Goal: Task Accomplishment & Management: Manage account settings

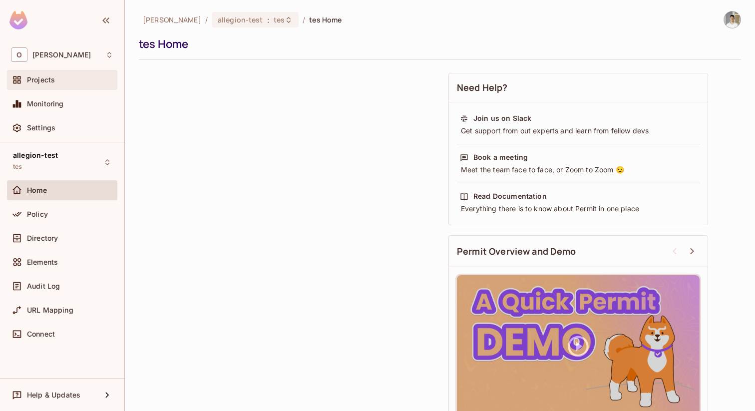
click at [76, 86] on div "Projects" at bounding box center [62, 80] width 110 height 20
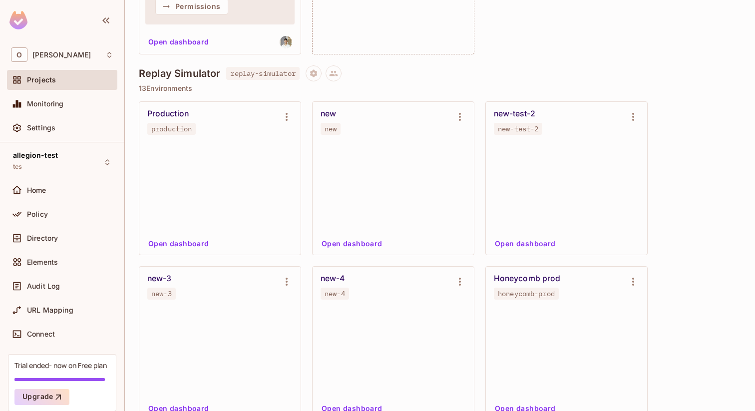
scroll to position [1268, 0]
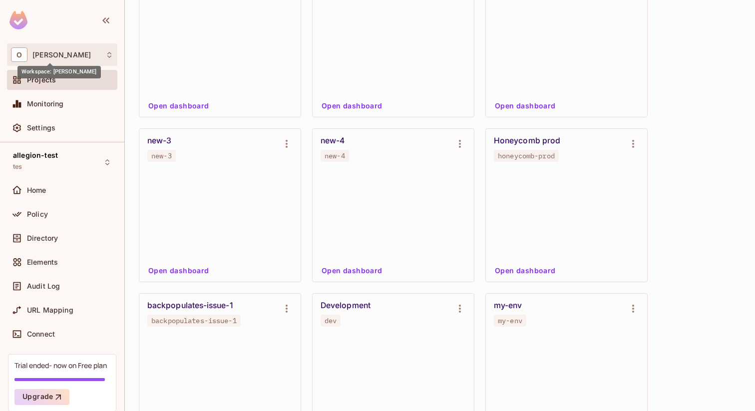
click at [57, 56] on span "[PERSON_NAME]" at bounding box center [61, 55] width 58 height 8
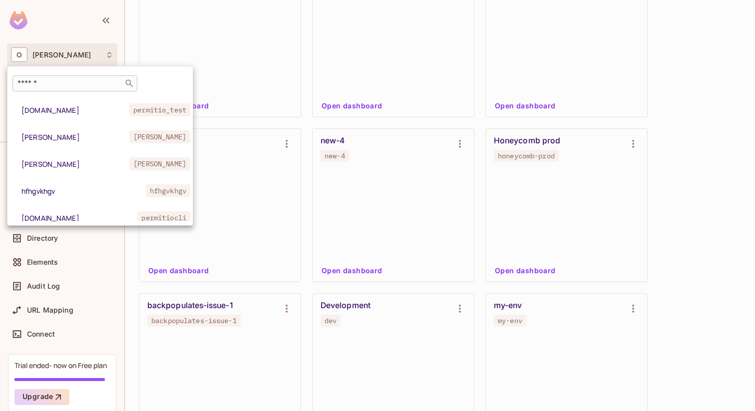
click at [64, 85] on input "text" at bounding box center [67, 83] width 105 height 10
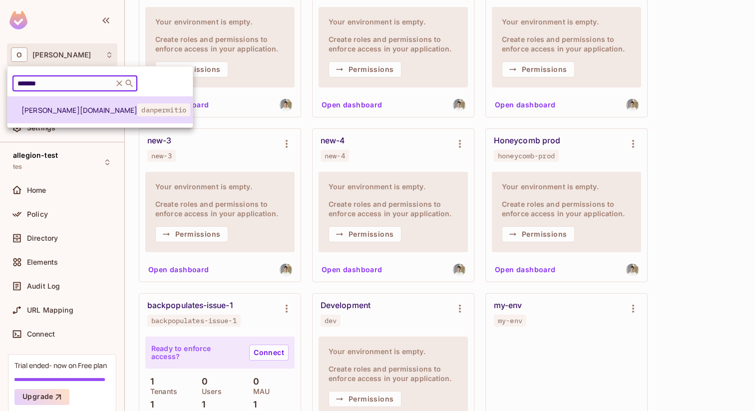
type input "*******"
click at [79, 108] on span "dan.permit.io" at bounding box center [79, 109] width 116 height 9
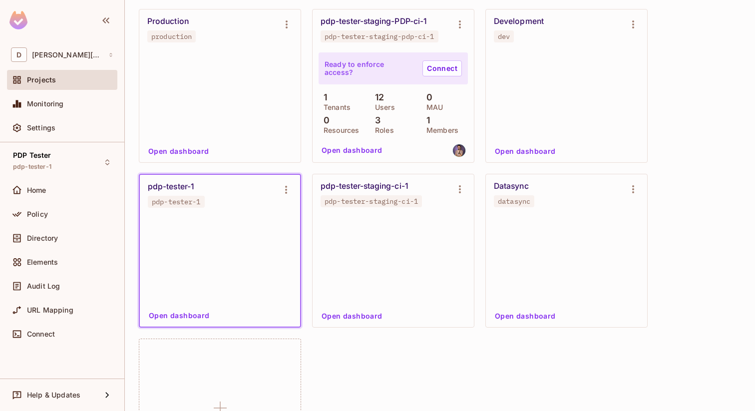
scroll to position [522, 0]
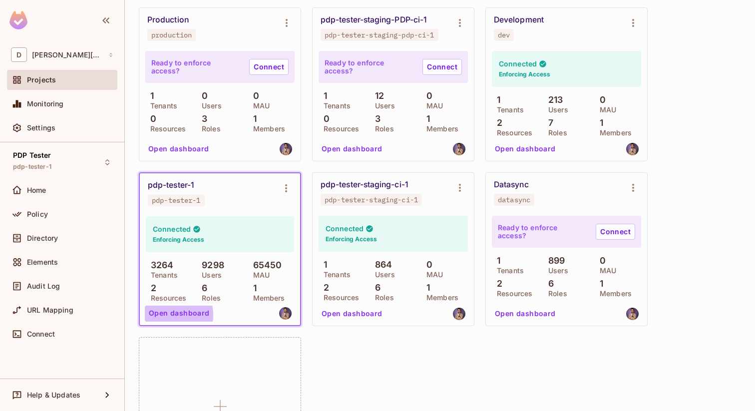
click at [167, 315] on button "Open dashboard" at bounding box center [179, 314] width 69 height 16
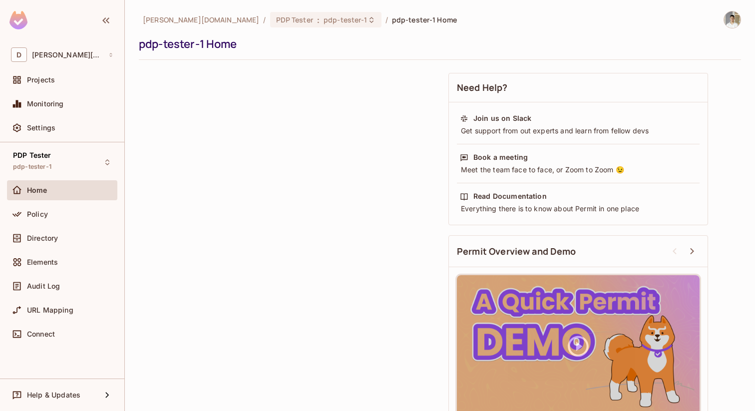
click at [46, 248] on div "Directory" at bounding box center [62, 240] width 110 height 24
click at [46, 241] on span "Directory" at bounding box center [42, 238] width 31 height 8
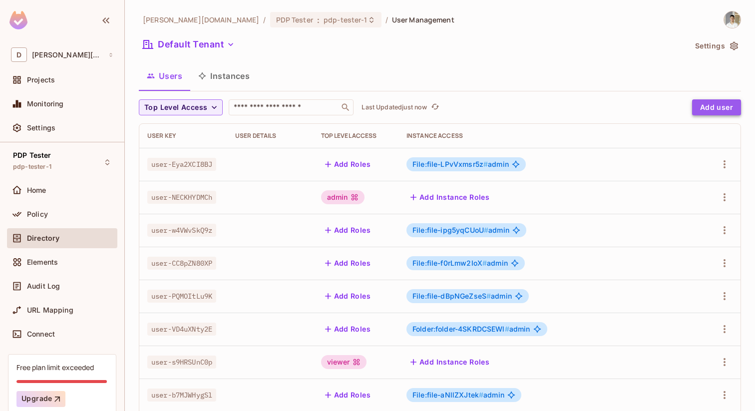
click at [720, 104] on button "Add user" at bounding box center [716, 107] width 49 height 16
click at [711, 111] on button "Add user" at bounding box center [716, 107] width 49 height 16
click at [721, 102] on button "Add user" at bounding box center [716, 107] width 49 height 16
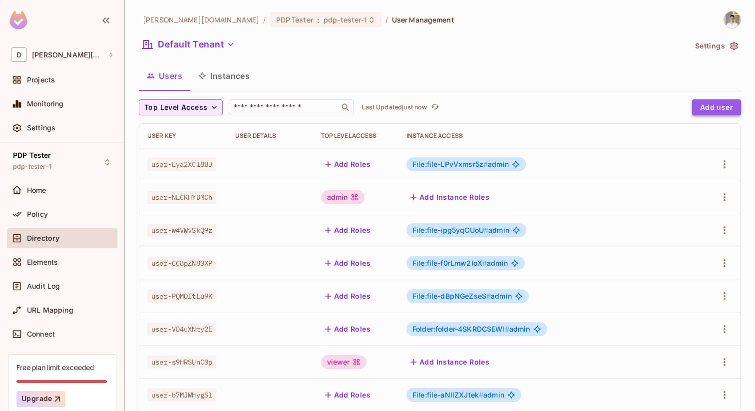
click at [721, 102] on button "Add user" at bounding box center [716, 107] width 49 height 16
click at [596, 85] on div "Users Instances" at bounding box center [440, 75] width 602 height 25
click at [627, 89] on div "Users Instances" at bounding box center [440, 76] width 602 height 27
click at [710, 109] on button "Add user" at bounding box center [716, 107] width 49 height 16
click at [702, 103] on button "Add user" at bounding box center [716, 107] width 49 height 16
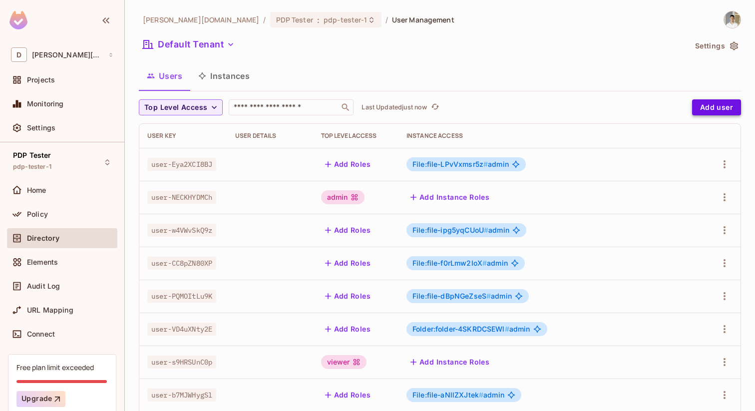
click at [700, 108] on button "Add user" at bounding box center [716, 107] width 49 height 16
click at [228, 73] on button "Instances" at bounding box center [223, 75] width 67 height 25
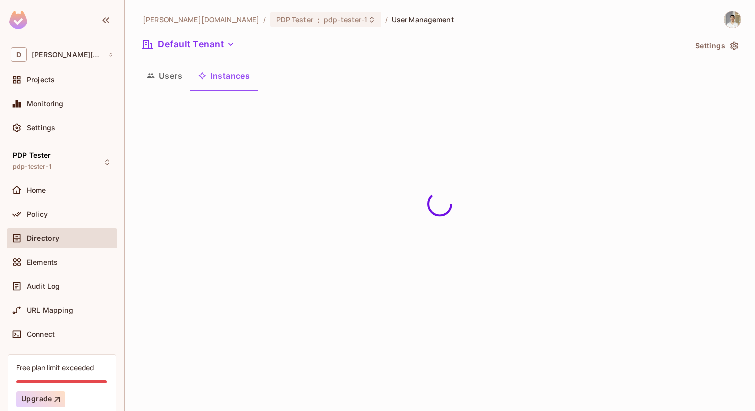
click at [180, 80] on button "Users" at bounding box center [164, 75] width 51 height 25
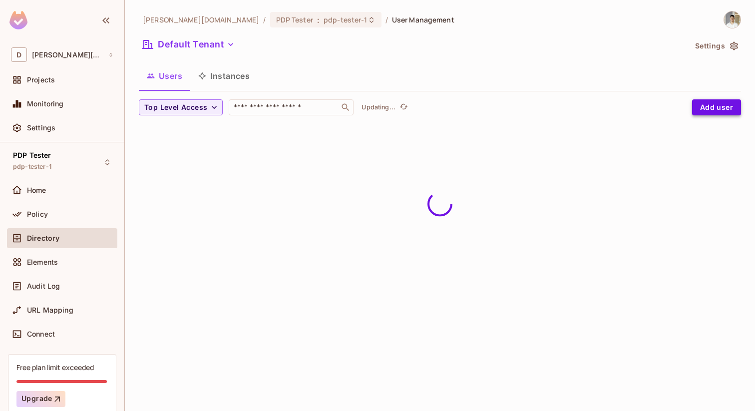
click at [705, 105] on button "Add user" at bounding box center [716, 107] width 49 height 16
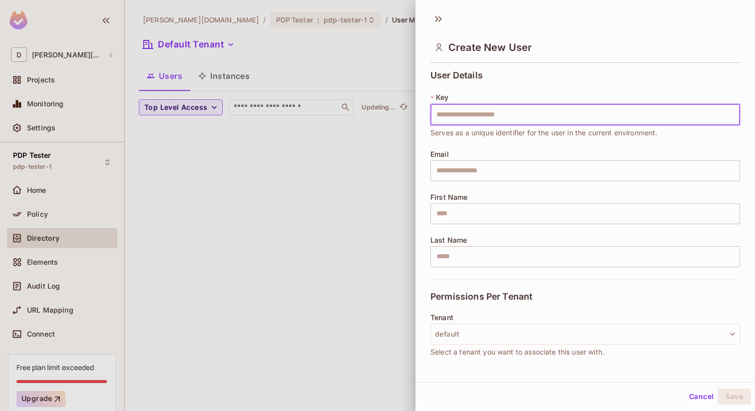
click at [508, 114] on input "text" at bounding box center [585, 114] width 310 height 21
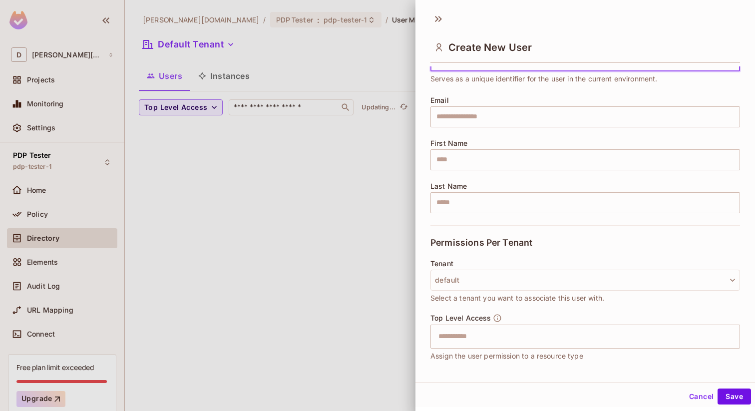
scroll to position [105, 0]
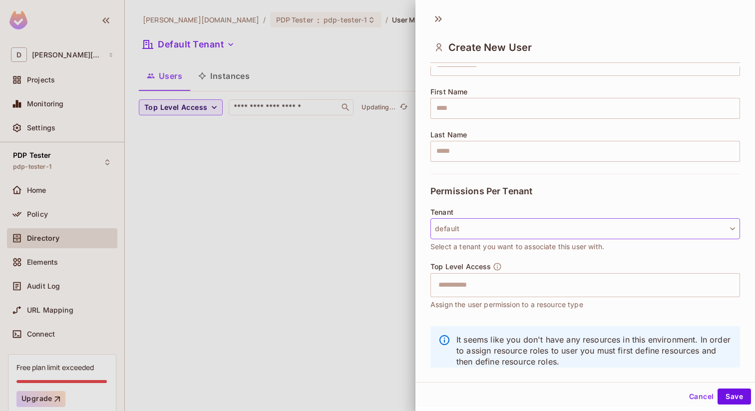
type input "**********"
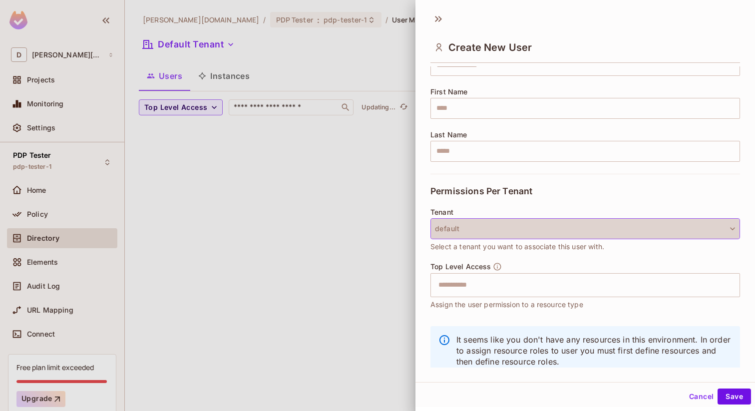
click at [515, 222] on button "default" at bounding box center [585, 228] width 310 height 21
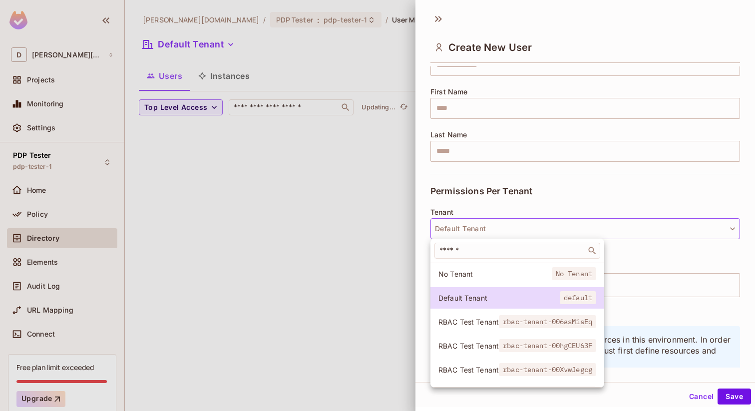
click at [665, 256] on div at bounding box center [377, 205] width 755 height 411
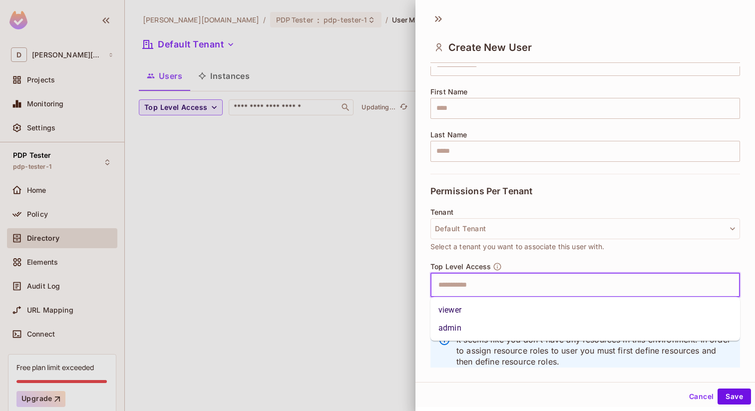
click at [629, 285] on input "text" at bounding box center [576, 285] width 288 height 20
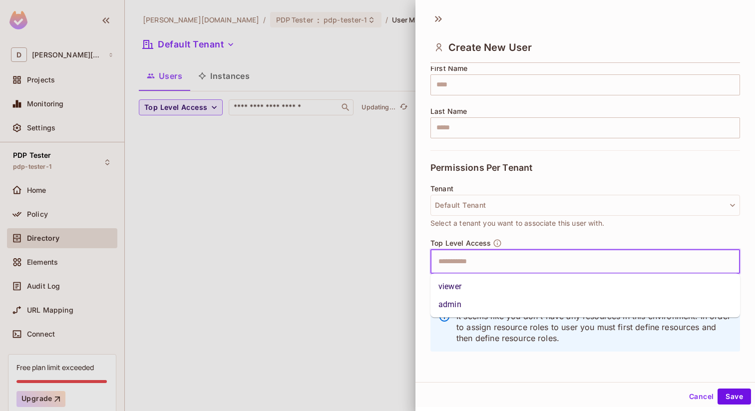
click at [556, 339] on p "It seems like you don't have any resources in this environment. In order to ass…" at bounding box center [594, 327] width 276 height 33
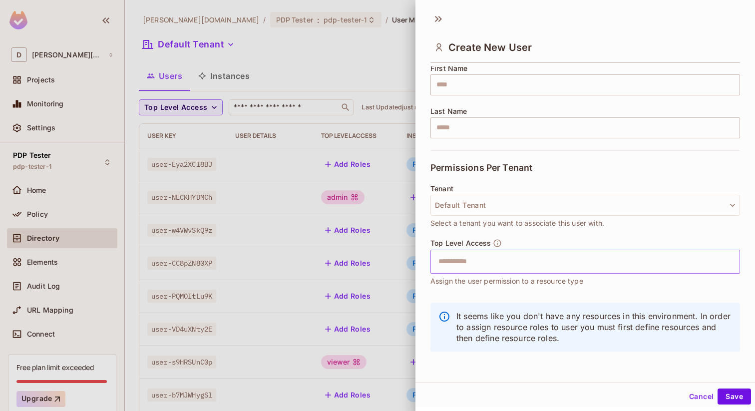
click at [552, 252] on input "text" at bounding box center [576, 262] width 288 height 20
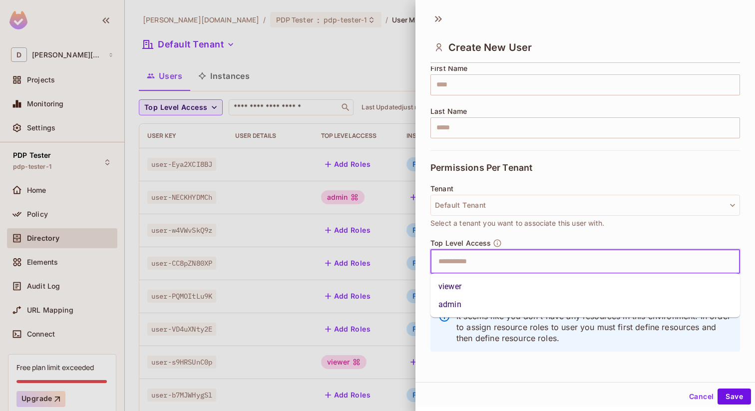
click at [511, 300] on li "admin" at bounding box center [585, 305] width 310 height 18
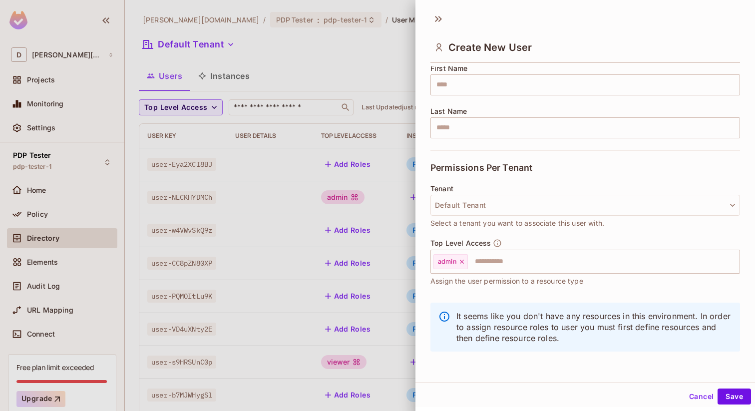
click at [523, 281] on span "Assign the user permission to a resource type" at bounding box center [506, 281] width 153 height 11
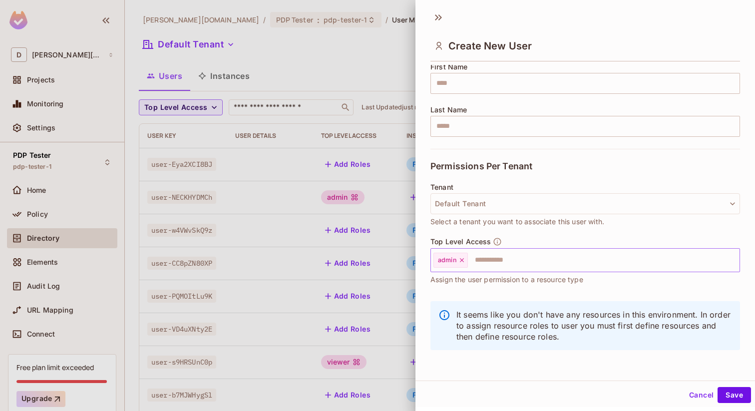
click at [495, 263] on input "text" at bounding box center [595, 260] width 252 height 20
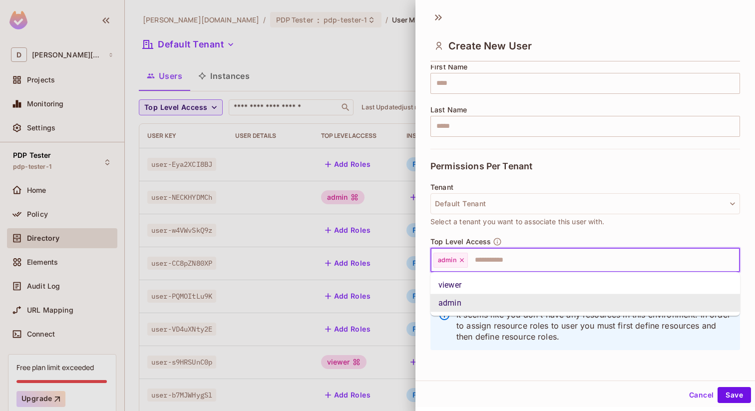
click at [484, 339] on p "It seems like you don't have any resources in this environment. In order to ass…" at bounding box center [594, 325] width 276 height 33
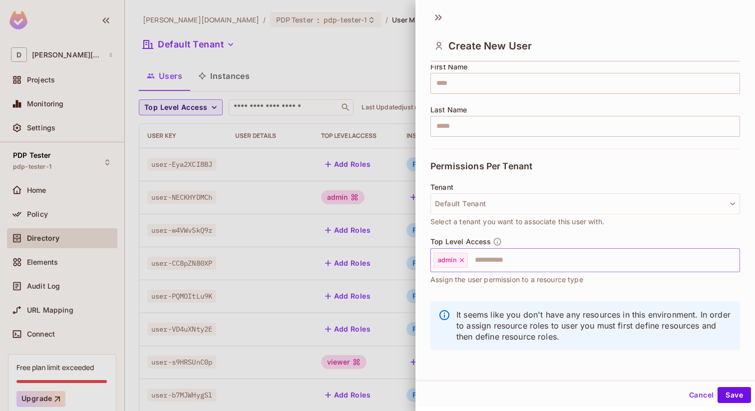
click at [462, 262] on icon at bounding box center [461, 260] width 7 height 7
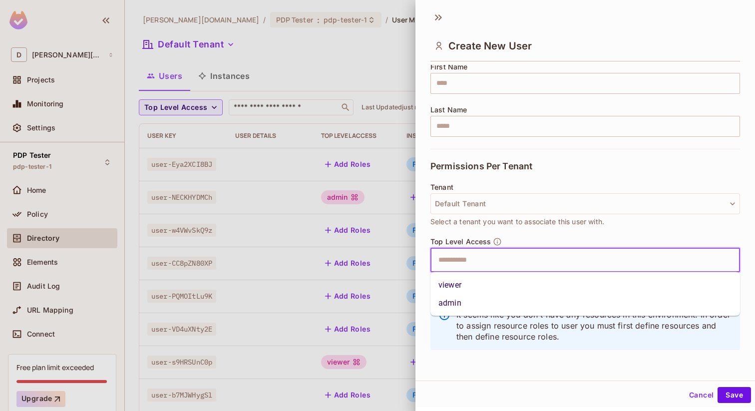
click at [458, 262] on input "text" at bounding box center [576, 260] width 288 height 20
click at [458, 290] on li "viewer" at bounding box center [585, 285] width 310 height 18
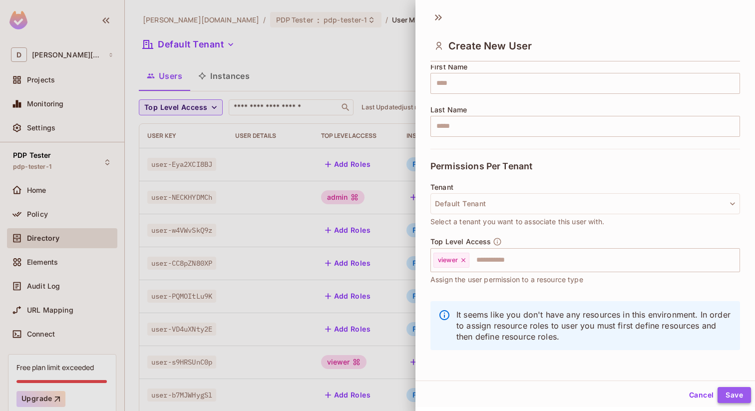
click at [731, 394] on button "Save" at bounding box center [733, 395] width 33 height 16
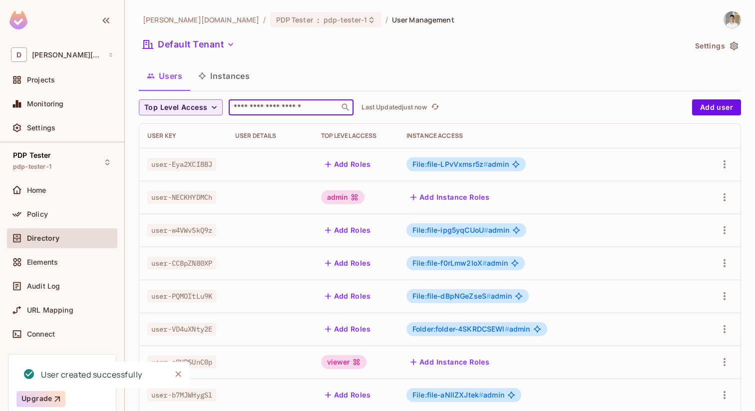
click at [295, 105] on input "text" at bounding box center [284, 107] width 105 height 10
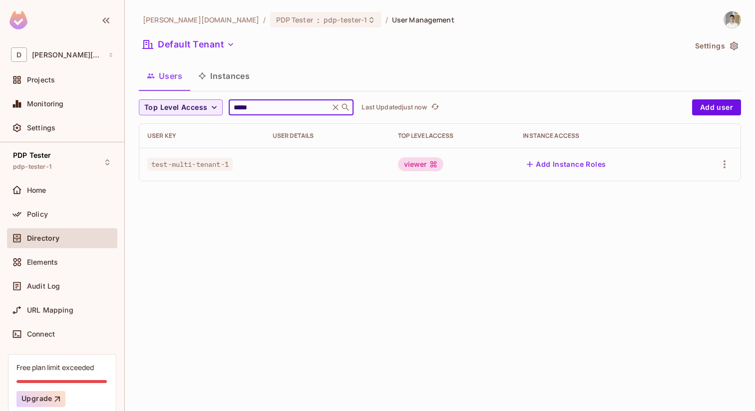
type input "*****"
click at [570, 162] on button "Add Instance Roles" at bounding box center [566, 164] width 87 height 16
click at [567, 168] on button "Add Instance Roles" at bounding box center [566, 164] width 87 height 16
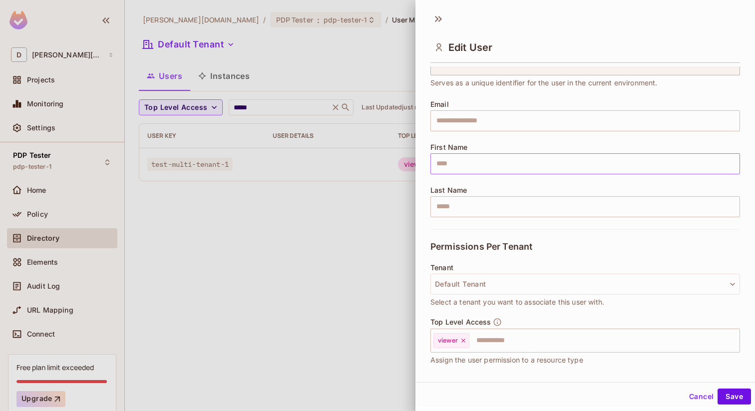
scroll to position [120, 0]
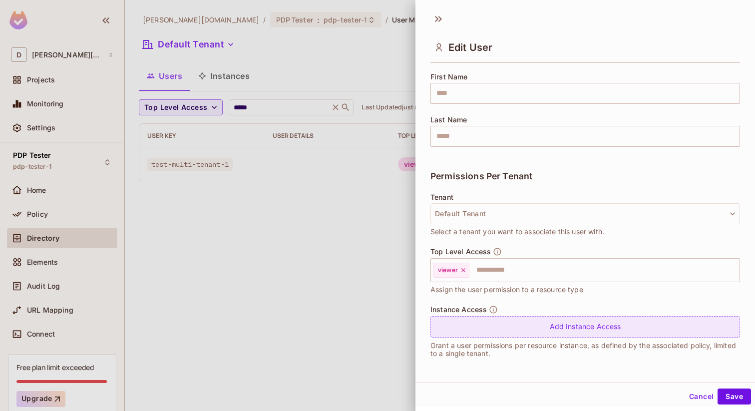
click at [462, 323] on div "Add Instance Access" at bounding box center [585, 326] width 310 height 21
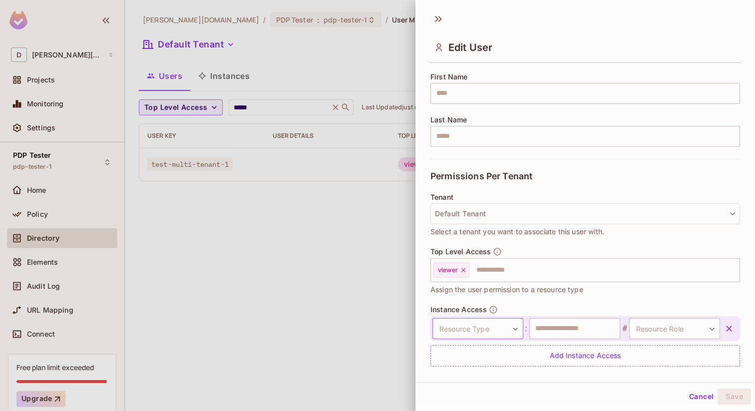
click at [479, 326] on body "**********" at bounding box center [377, 205] width 755 height 411
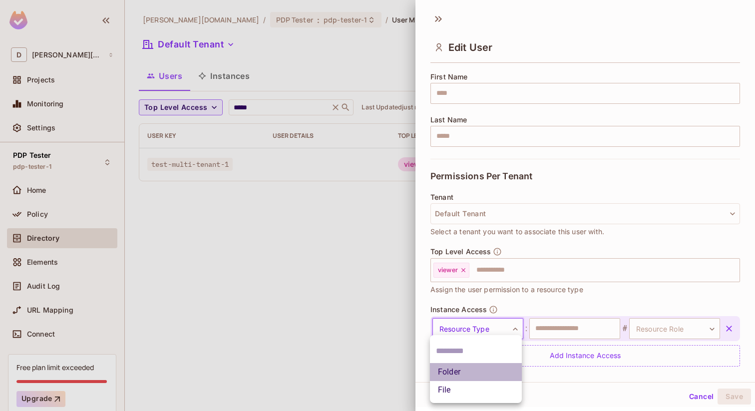
click at [472, 372] on li "Folder" at bounding box center [476, 372] width 92 height 18
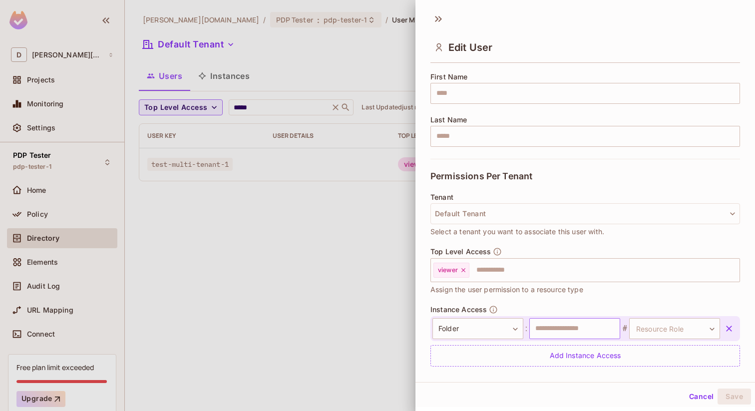
click at [563, 331] on input "text" at bounding box center [574, 328] width 91 height 21
click at [333, 261] on div at bounding box center [377, 205] width 755 height 411
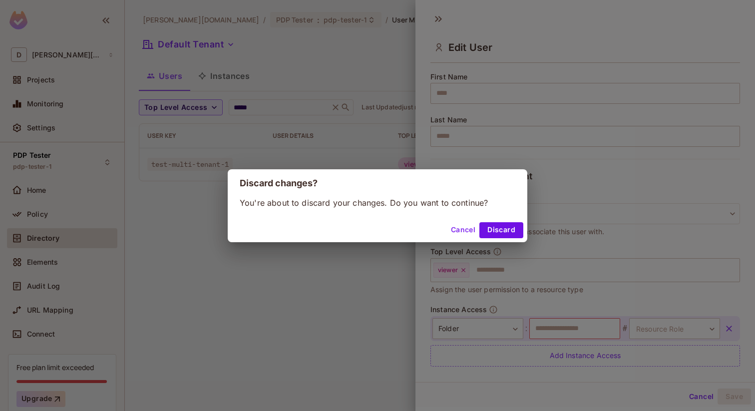
click at [534, 327] on div "Discard changes? You're about to discard your changes. Do you want to continue?…" at bounding box center [377, 205] width 755 height 411
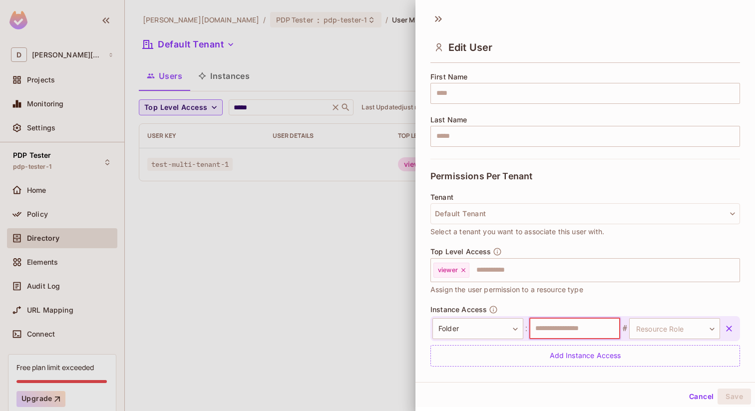
click at [534, 327] on input "text" at bounding box center [574, 328] width 91 height 21
click at [542, 330] on input "*" at bounding box center [574, 328] width 91 height 21
type input "*******"
click at [653, 325] on body "**********" at bounding box center [377, 205] width 755 height 411
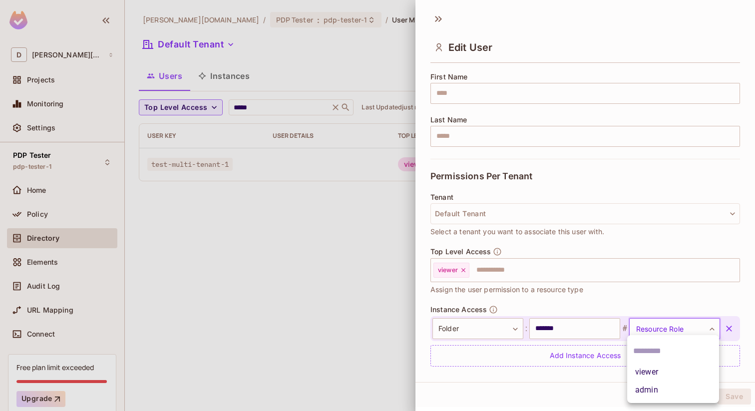
click at [645, 389] on li "admin" at bounding box center [673, 390] width 92 height 18
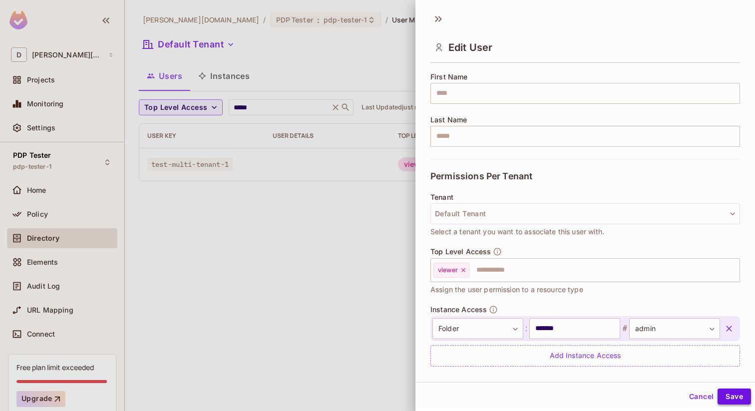
click at [728, 390] on button "Save" at bounding box center [733, 396] width 33 height 16
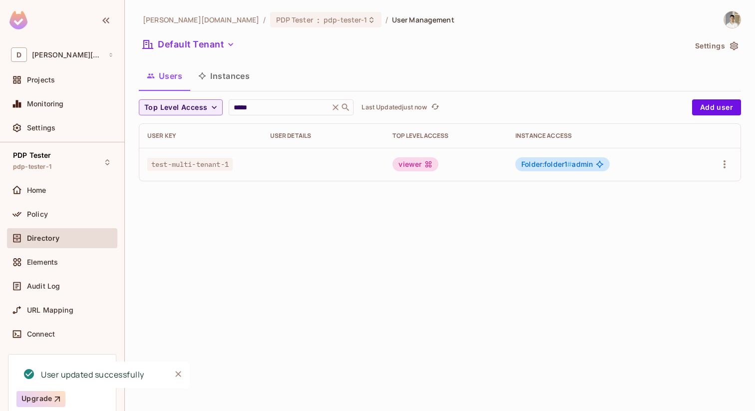
click at [215, 74] on button "Instances" at bounding box center [223, 75] width 67 height 25
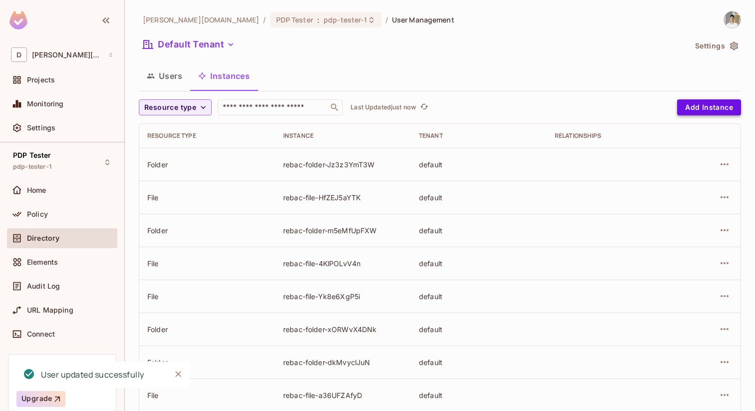
click at [697, 109] on button "Add Instance" at bounding box center [709, 107] width 64 height 16
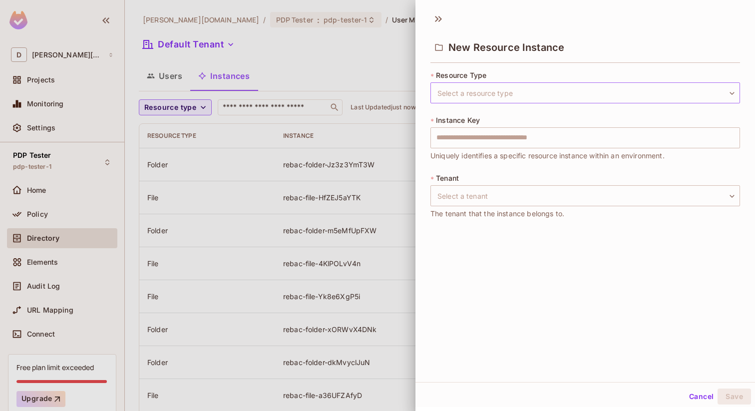
click at [496, 87] on body "D dan.permit.io Projects Monitoring Settings PDP Tester pdp-tester-1 Home Polic…" at bounding box center [377, 205] width 755 height 411
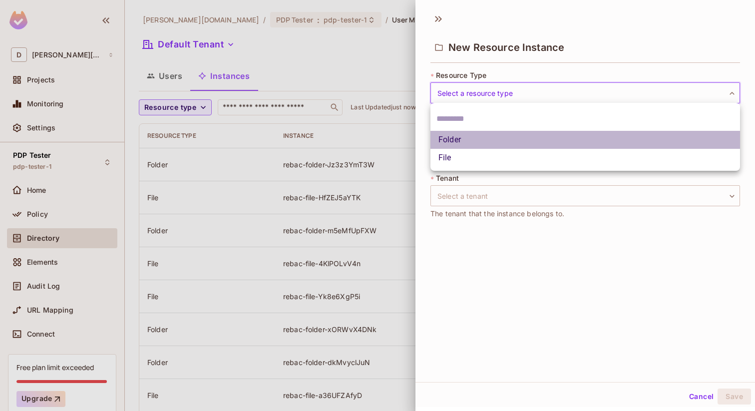
click at [475, 141] on li "Folder" at bounding box center [585, 140] width 310 height 18
type input "******"
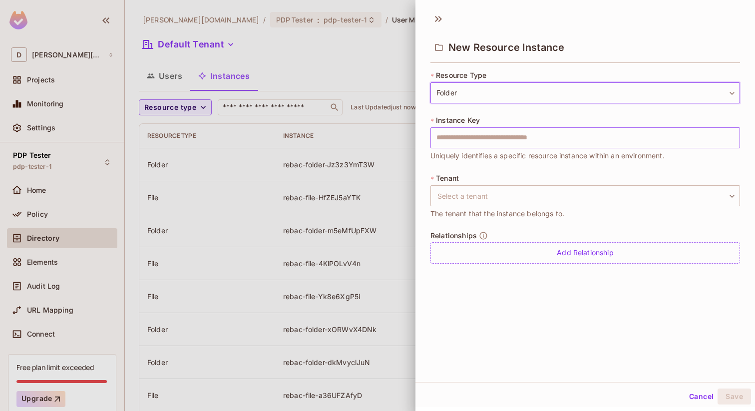
click at [476, 145] on input "text" at bounding box center [585, 137] width 310 height 21
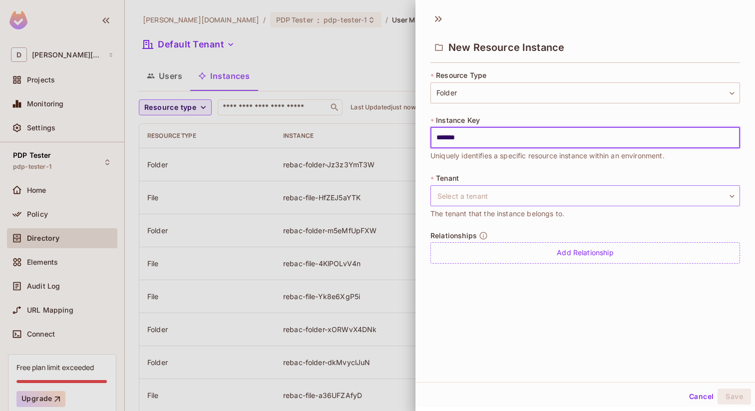
type input "*******"
click at [487, 190] on body "D dan.permit.io Projects Monitoring Settings PDP Tester pdp-tester-1 Home Polic…" at bounding box center [377, 205] width 755 height 411
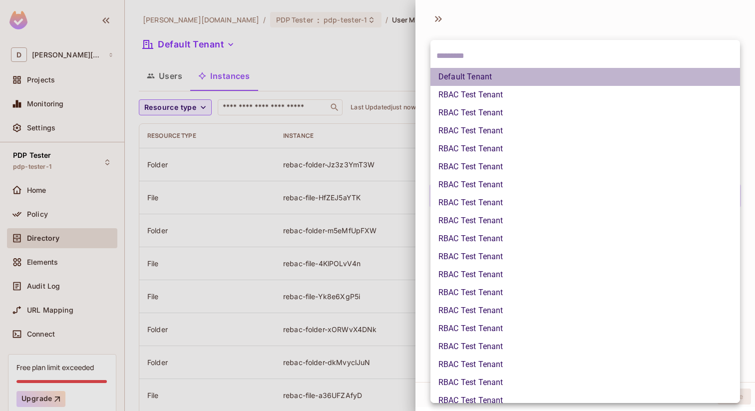
click at [489, 77] on li "Default Tenant" at bounding box center [585, 77] width 310 height 18
type input "*******"
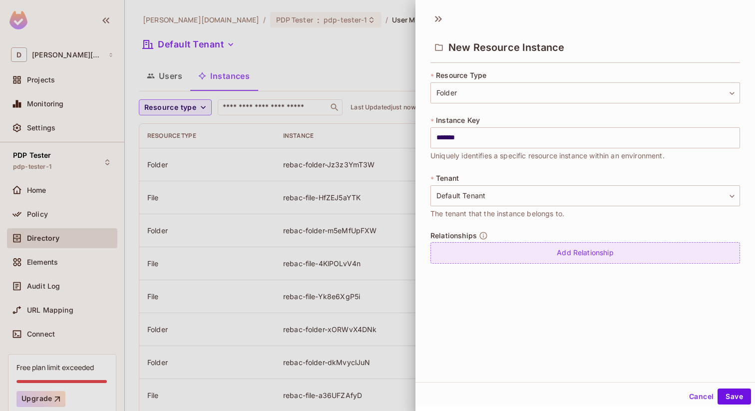
click at [477, 263] on div "Add Relationship" at bounding box center [585, 252] width 310 height 21
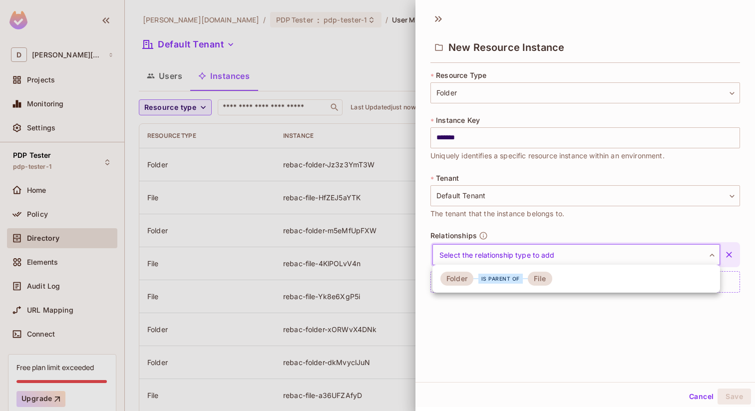
click at [479, 259] on body "D dan.permit.io Projects Monitoring Settings PDP Tester pdp-tester-1 Home Polic…" at bounding box center [377, 205] width 755 height 411
click at [477, 280] on div "is parent of" at bounding box center [500, 279] width 54 height 10
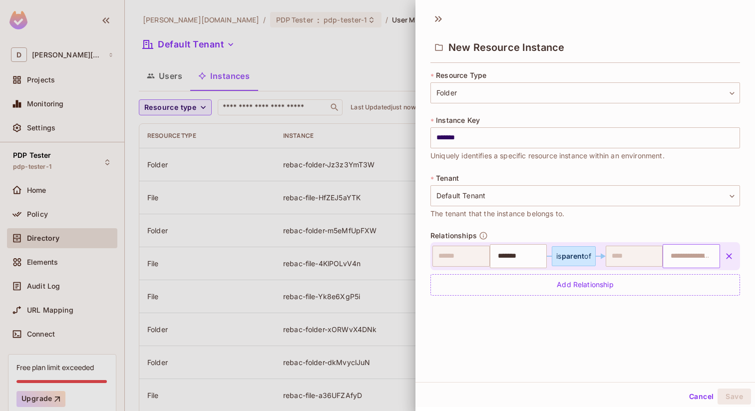
click at [663, 256] on div "​" at bounding box center [690, 256] width 57 height 24
type input "*****"
click at [666, 321] on div "New Resource Instance * Resource Type Folder ****** ​ * Instance Key ******* ​ …" at bounding box center [584, 194] width 339 height 375
click at [738, 396] on button "Save" at bounding box center [733, 396] width 33 height 16
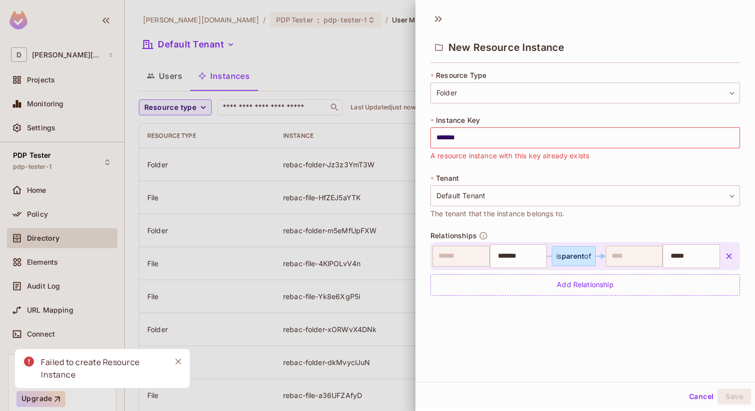
click at [369, 164] on div at bounding box center [377, 205] width 755 height 411
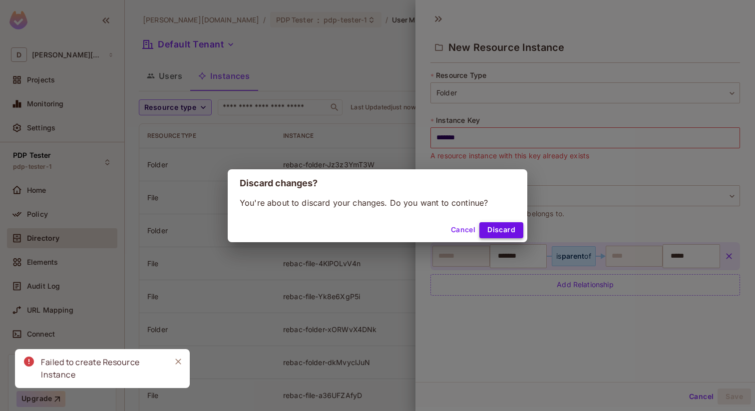
click at [506, 237] on button "Discard" at bounding box center [501, 230] width 44 height 16
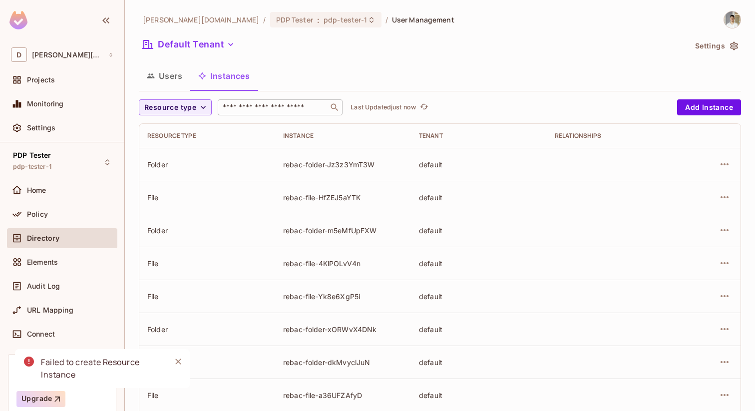
click at [289, 106] on input "text" at bounding box center [273, 107] width 105 height 10
type input "*******"
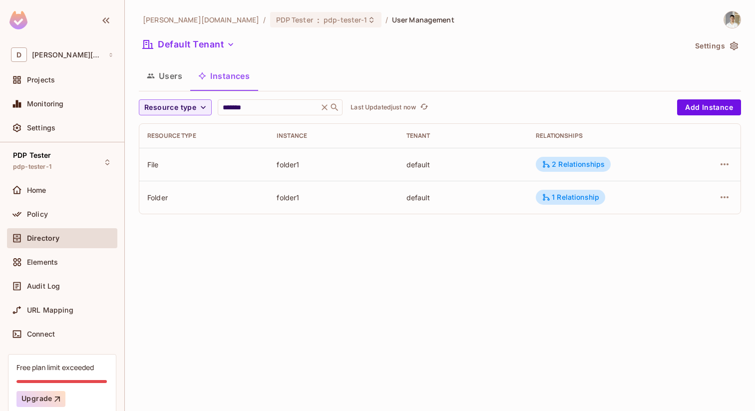
click at [557, 205] on td "1 Relationship" at bounding box center [606, 197] width 157 height 33
click at [557, 200] on div "1 Relationship" at bounding box center [570, 197] width 57 height 9
click at [578, 161] on div at bounding box center [377, 205] width 755 height 411
click at [574, 165] on div "2 Relationships" at bounding box center [573, 164] width 63 height 9
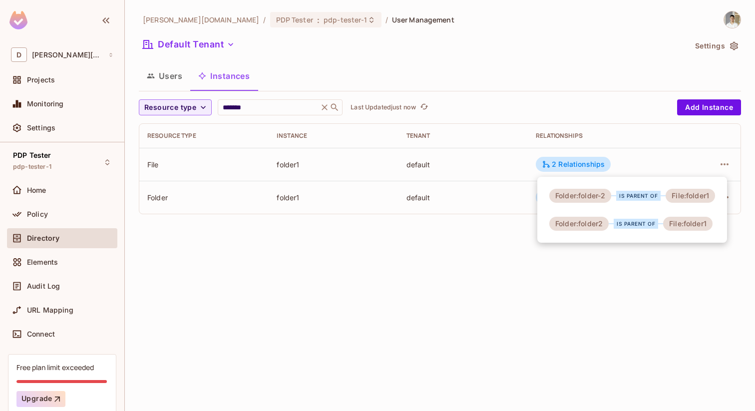
click at [451, 293] on div at bounding box center [377, 205] width 755 height 411
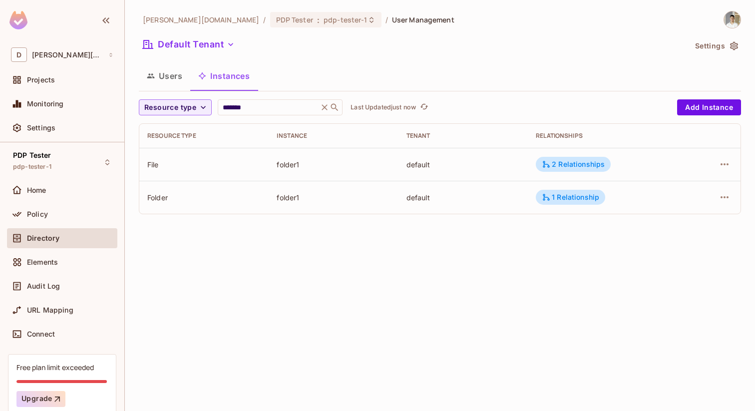
click at [729, 26] on img at bounding box center [732, 19] width 16 height 16
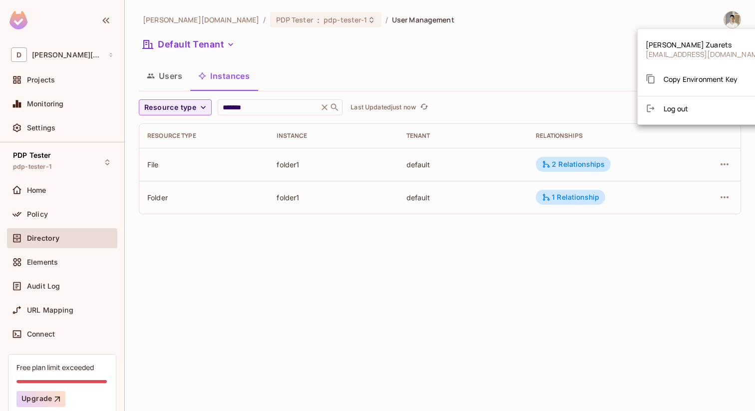
click at [686, 83] on span "Copy Environment Key" at bounding box center [700, 78] width 74 height 9
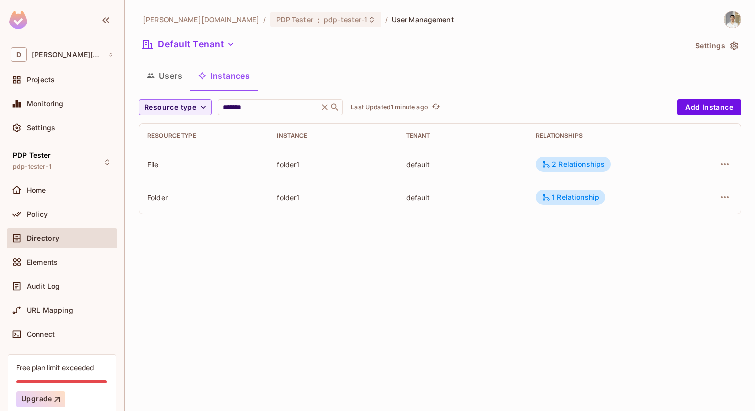
click at [174, 72] on button "Users" at bounding box center [164, 75] width 51 height 25
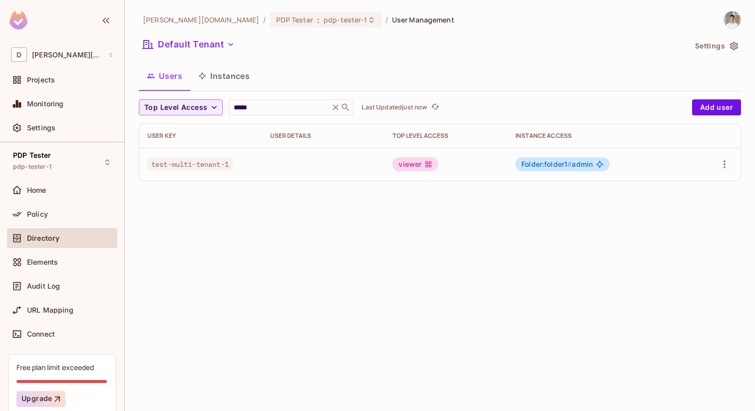
click at [207, 171] on span "test-multi-tenant-1" at bounding box center [189, 164] width 85 height 13
click at [207, 168] on span "test-multi-tenant-1" at bounding box center [189, 164] width 85 height 13
copy span "test-multi-tenant-1"
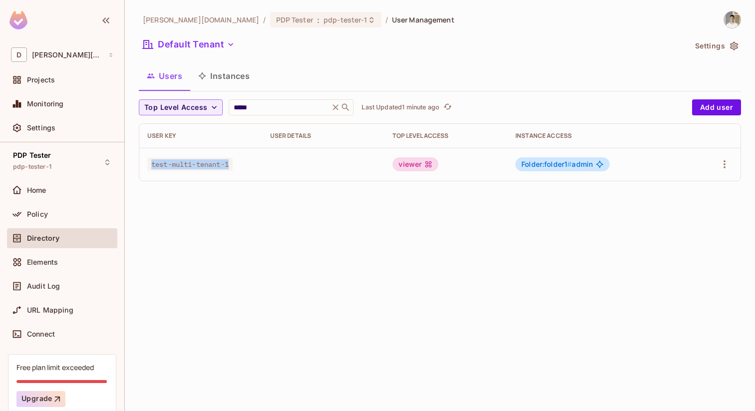
click at [736, 16] on img at bounding box center [732, 19] width 16 height 16
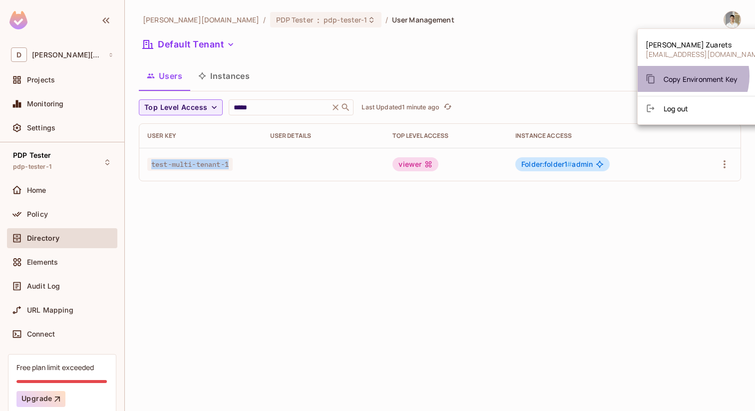
click at [688, 76] on span "Copy Environment Key" at bounding box center [700, 78] width 74 height 9
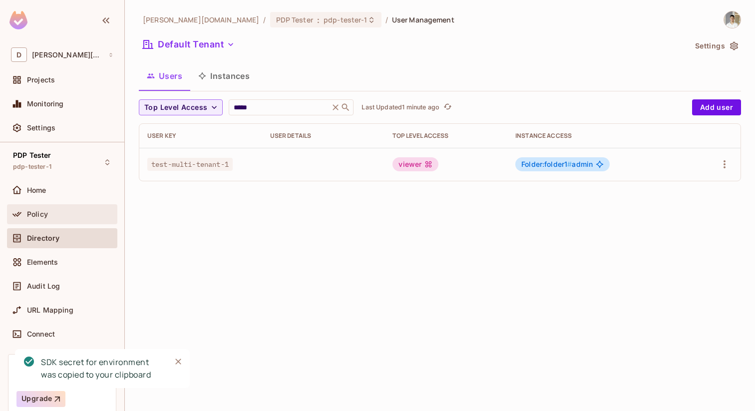
click at [91, 215] on div "Policy" at bounding box center [70, 214] width 86 height 8
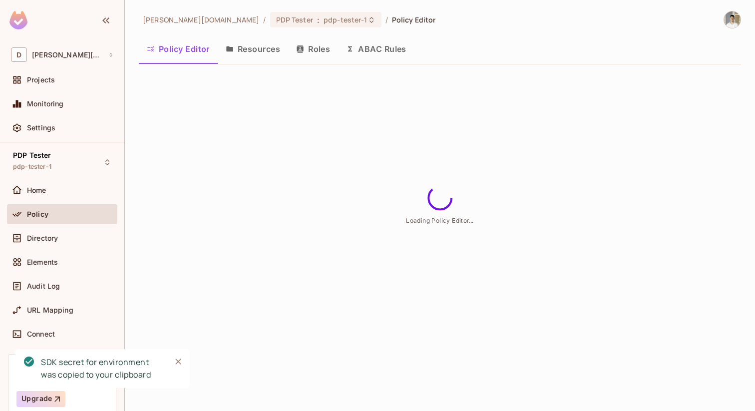
click at [278, 54] on button "Resources" at bounding box center [253, 48] width 70 height 25
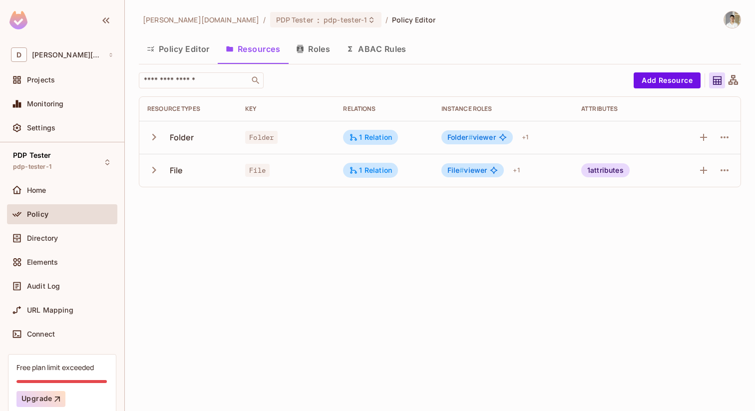
click at [149, 173] on icon "button" at bounding box center [153, 169] width 13 height 13
click at [62, 242] on div "Directory" at bounding box center [62, 238] width 102 height 12
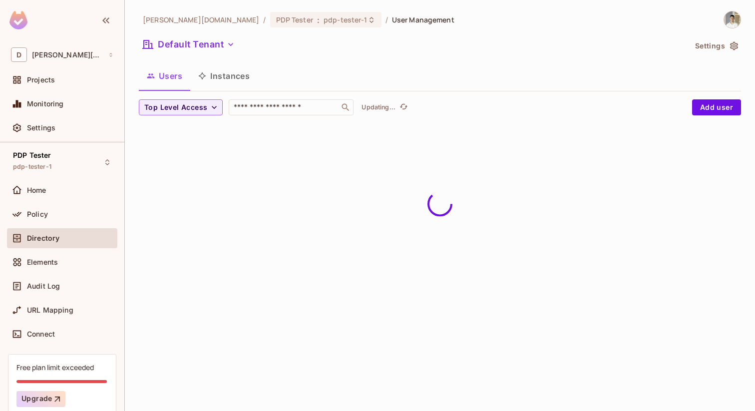
click at [242, 85] on button "Instances" at bounding box center [223, 75] width 67 height 25
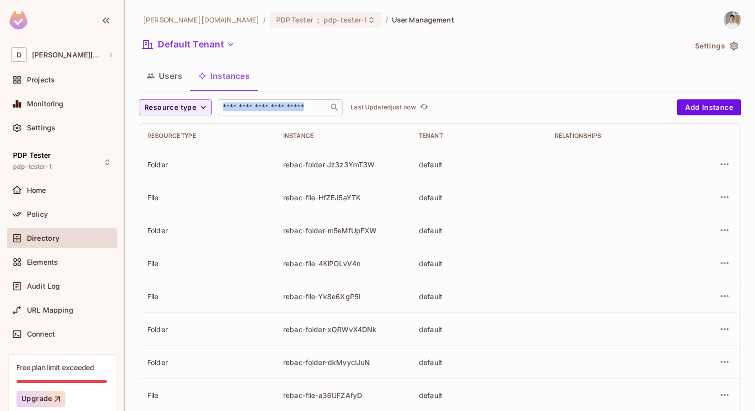
click at [309, 112] on div "​" at bounding box center [280, 107] width 125 height 16
type input "*******"
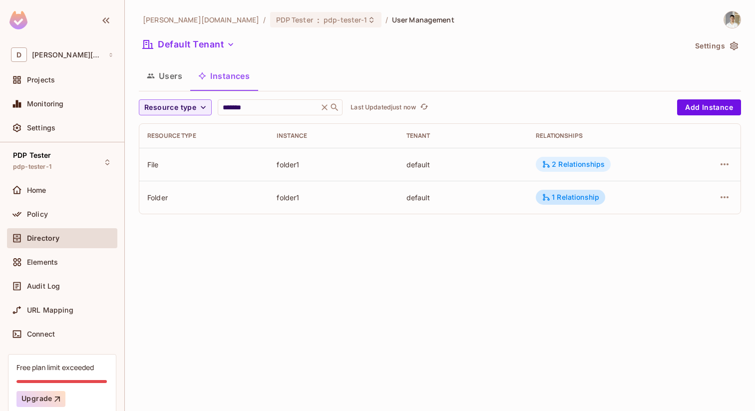
click at [577, 165] on div "2 Relationships" at bounding box center [573, 164] width 63 height 9
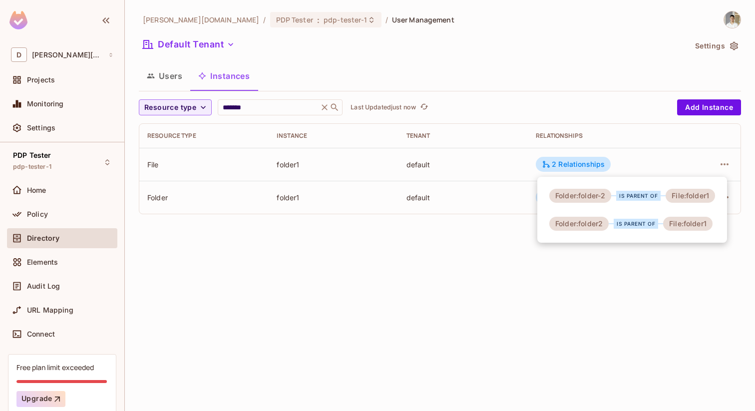
click at [677, 266] on div at bounding box center [377, 205] width 755 height 411
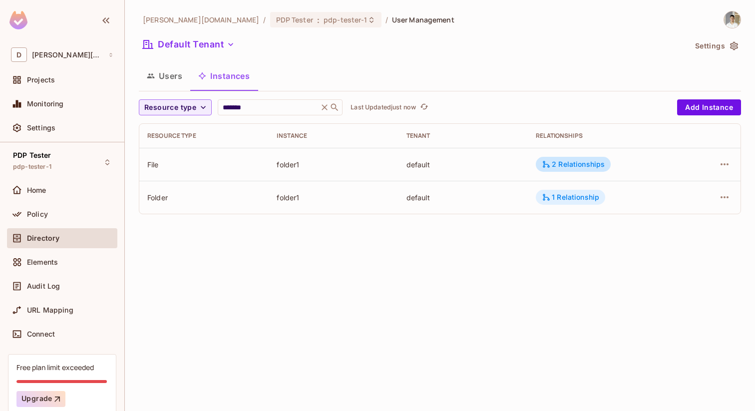
click at [557, 196] on div "1 Relationship" at bounding box center [570, 197] width 57 height 9
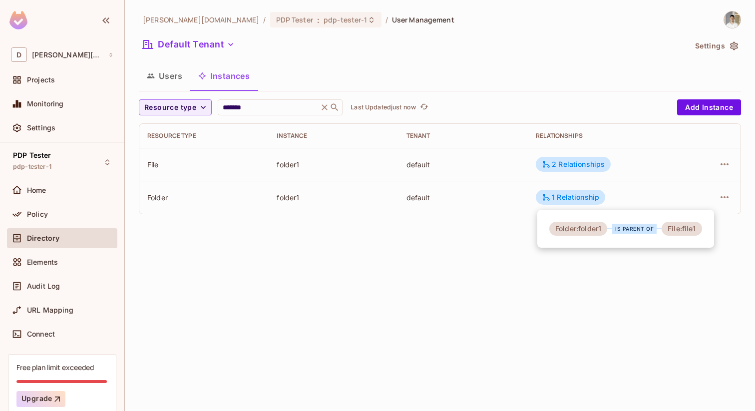
click at [659, 226] on div "is parent of" at bounding box center [634, 229] width 54 height 10
click at [732, 189] on div at bounding box center [377, 205] width 755 height 411
click at [722, 201] on icon "button" at bounding box center [724, 197] width 12 height 12
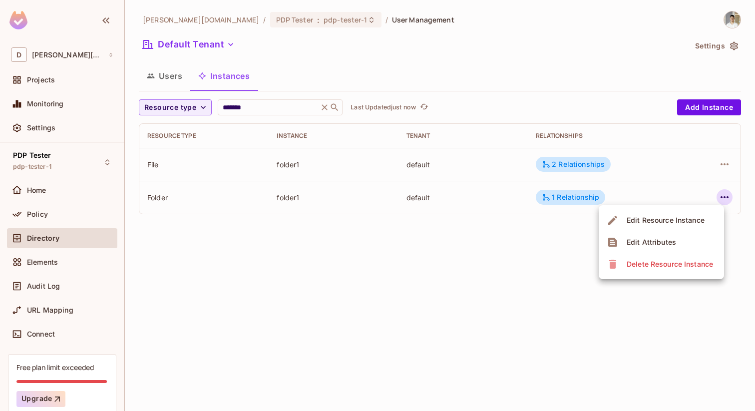
click at [663, 221] on div "Edit Resource Instance" at bounding box center [666, 220] width 78 height 10
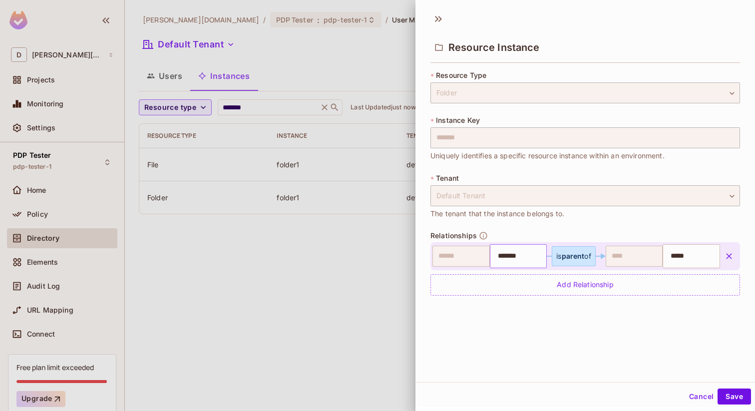
scroll to position [1, 0]
click at [731, 257] on icon "button" at bounding box center [729, 255] width 10 height 10
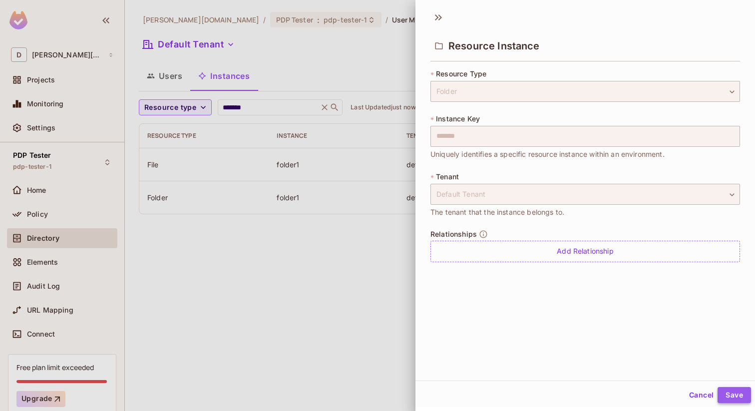
click at [725, 393] on button "Save" at bounding box center [733, 395] width 33 height 16
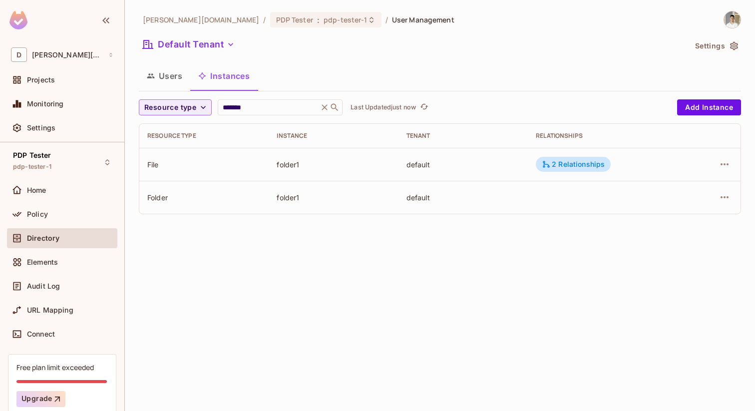
click at [713, 195] on div at bounding box center [712, 197] width 39 height 16
click at [719, 195] on icon "button" at bounding box center [724, 197] width 12 height 12
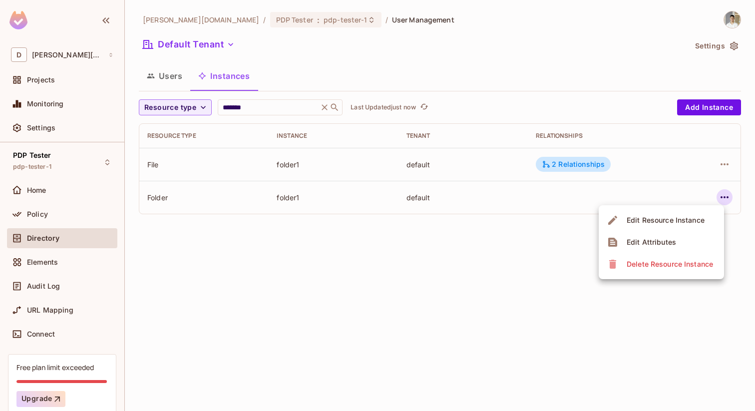
click at [690, 219] on div "Edit Resource Instance" at bounding box center [666, 220] width 78 height 10
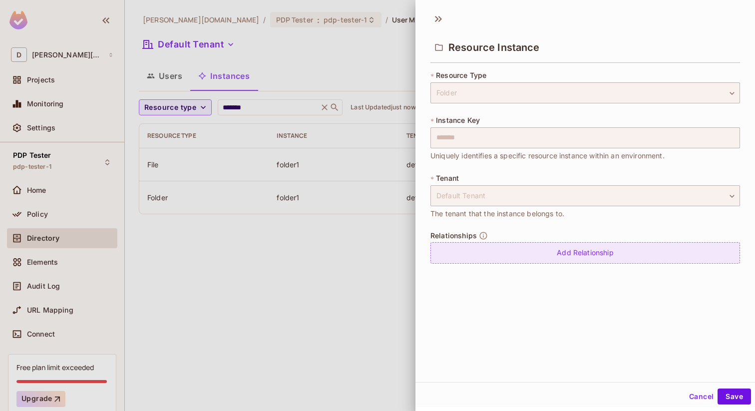
click at [592, 243] on div "Add Relationship" at bounding box center [585, 252] width 310 height 21
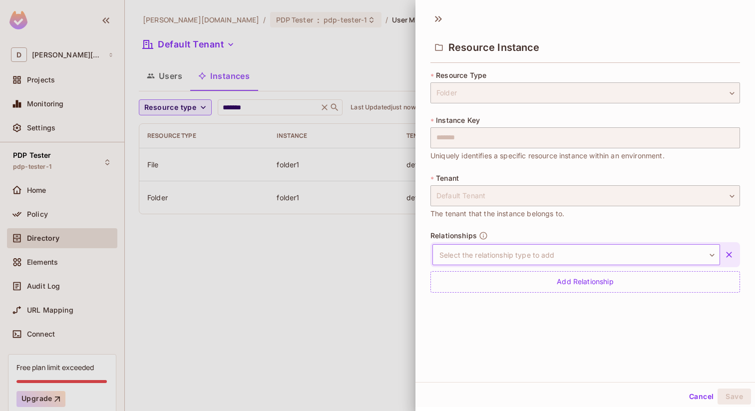
click at [545, 258] on body "D dan.permit.io Projects Monitoring Settings PDP Tester pdp-tester-1 Home Polic…" at bounding box center [377, 205] width 755 height 411
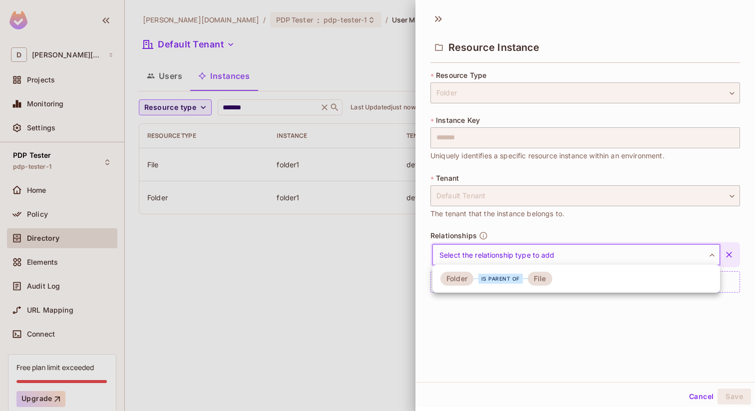
click at [531, 278] on div "File" at bounding box center [540, 279] width 24 height 14
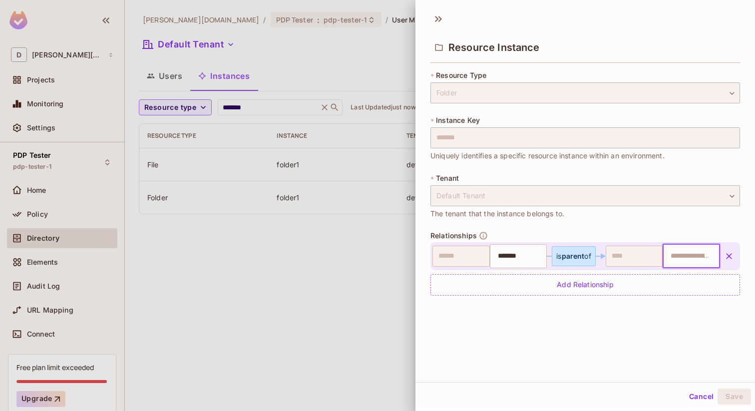
click at [689, 255] on input "text" at bounding box center [689, 256] width 51 height 20
type input "*****"
click at [654, 391] on div "Cancel Save" at bounding box center [584, 396] width 339 height 24
click at [730, 388] on button "Save" at bounding box center [733, 396] width 33 height 16
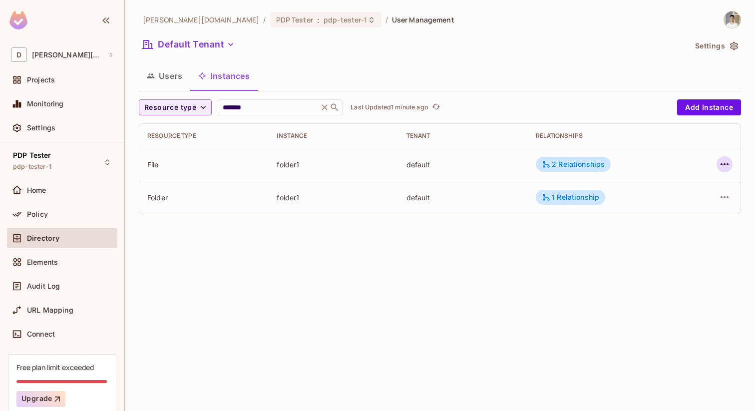
click at [726, 166] on icon "button" at bounding box center [724, 164] width 12 height 12
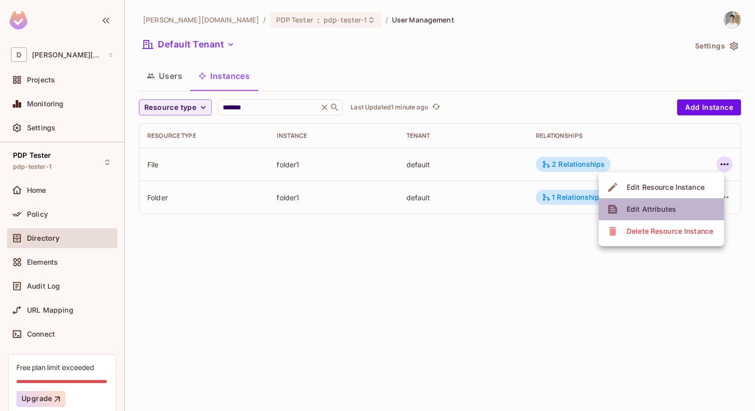
click at [672, 204] on span "Edit Attributes" at bounding box center [651, 209] width 55 height 16
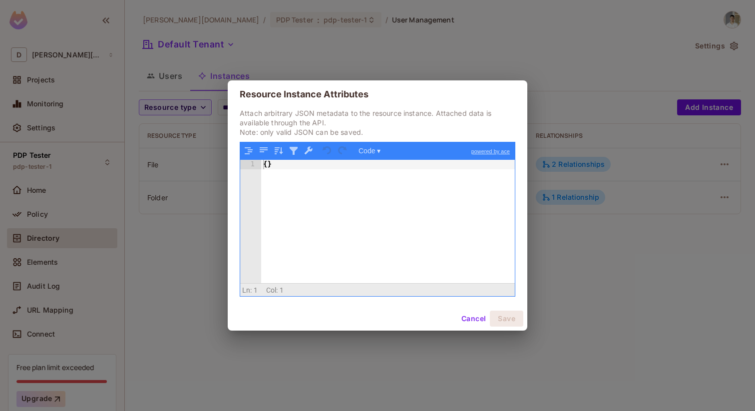
click at [263, 165] on div "{ }" at bounding box center [388, 231] width 254 height 142
click at [265, 165] on div "{ }" at bounding box center [388, 231] width 254 height 142
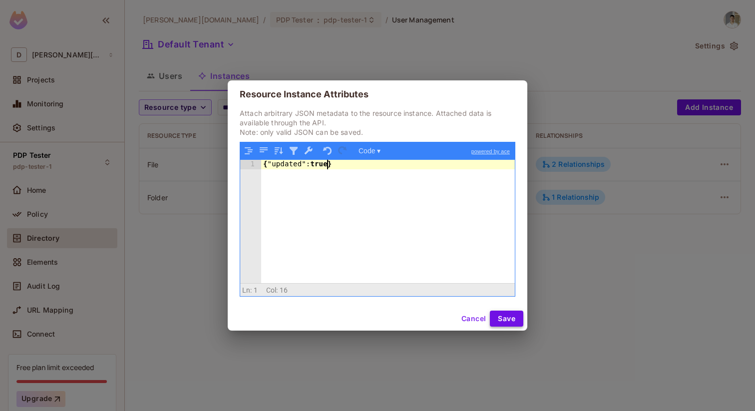
click at [492, 315] on button "Save" at bounding box center [506, 319] width 33 height 16
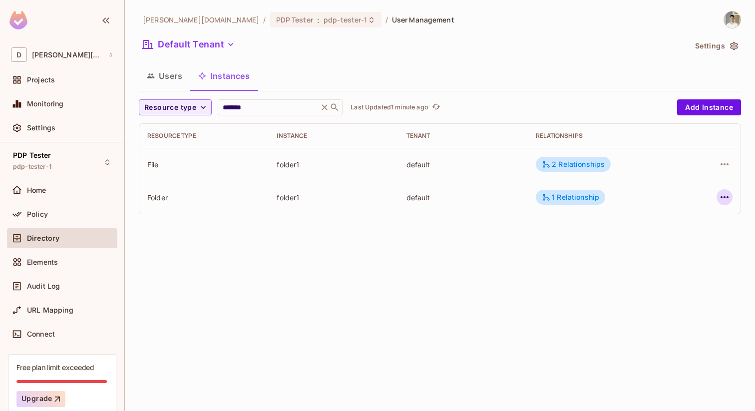
click at [728, 201] on icon "button" at bounding box center [724, 197] width 12 height 12
click at [727, 195] on icon "button" at bounding box center [724, 197] width 12 height 12
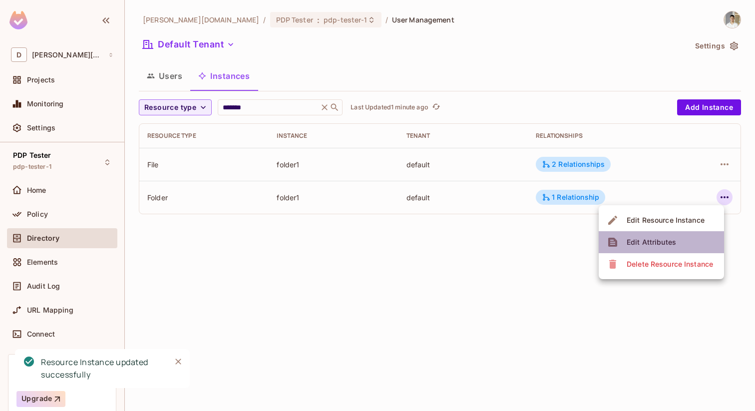
click at [690, 234] on li "Edit Attributes" at bounding box center [661, 242] width 125 height 22
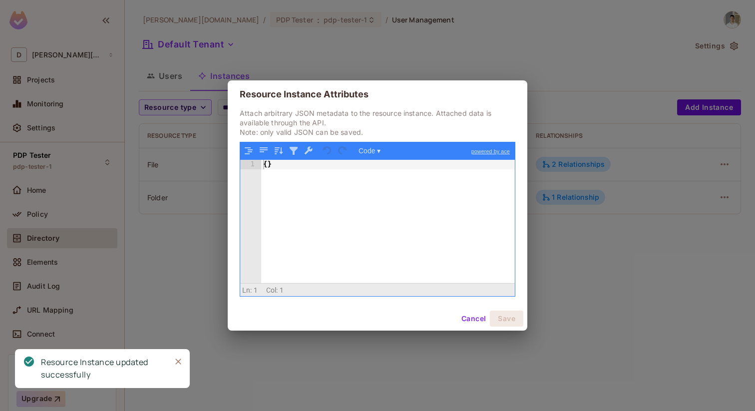
click at [268, 167] on div "{ }" at bounding box center [388, 231] width 254 height 142
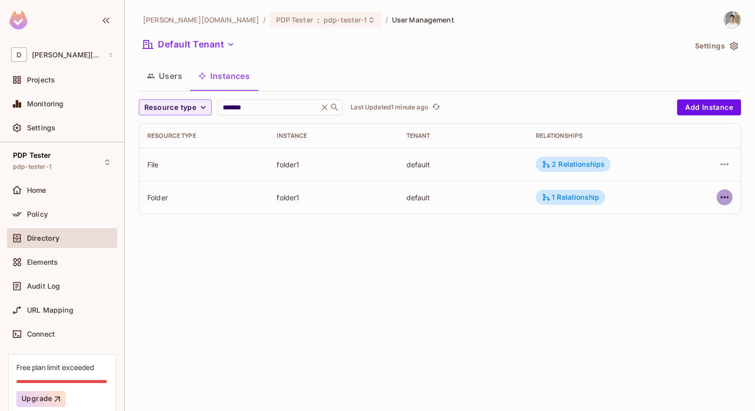
click at [719, 198] on icon "button" at bounding box center [724, 197] width 12 height 12
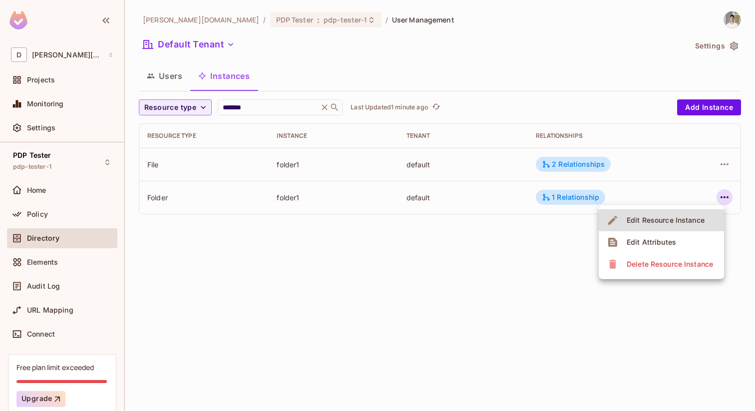
click at [645, 245] on div "Edit Attributes" at bounding box center [651, 242] width 49 height 10
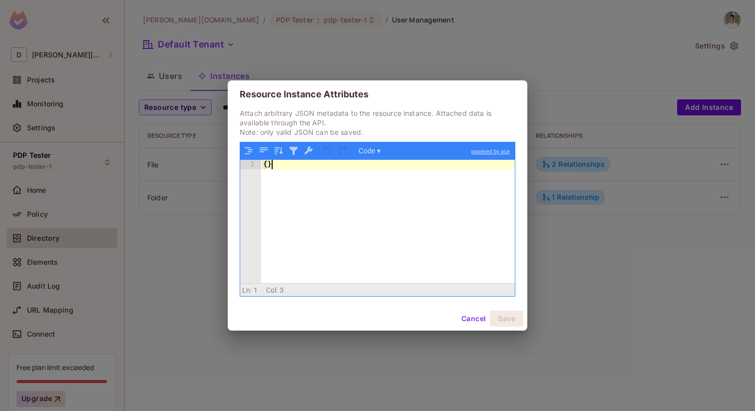
click at [317, 179] on div "{ }" at bounding box center [388, 231] width 254 height 142
click at [497, 315] on button "Save" at bounding box center [506, 319] width 33 height 16
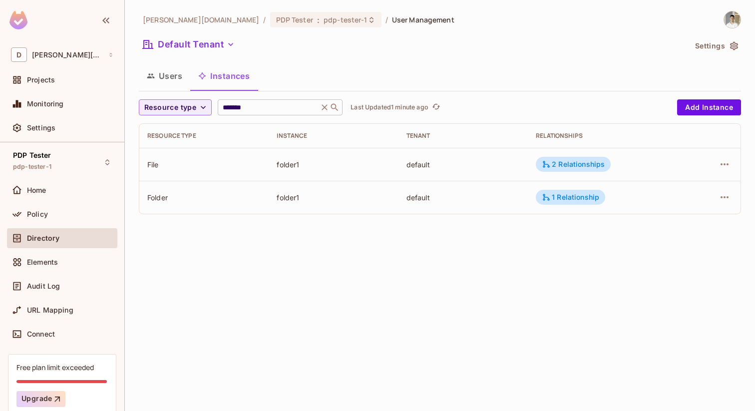
click at [258, 110] on input "*******" at bounding box center [268, 107] width 95 height 10
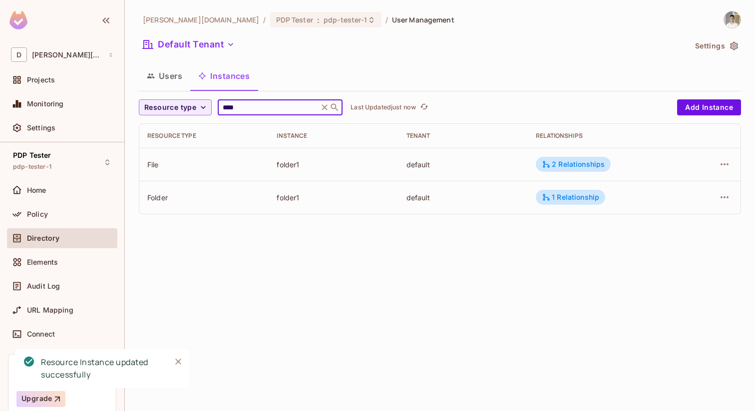
type input "*****"
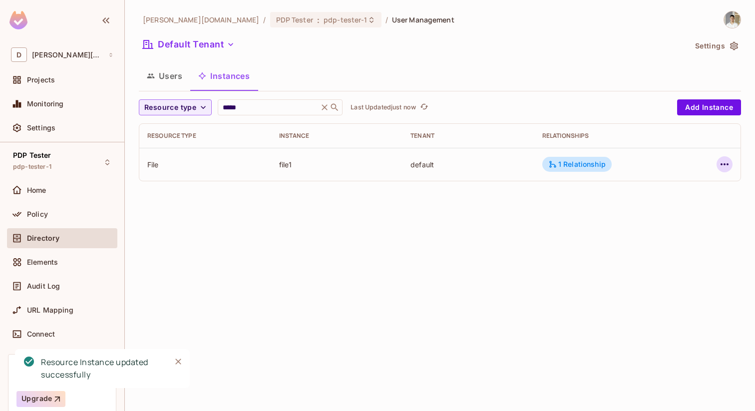
click at [727, 161] on icon "button" at bounding box center [724, 164] width 12 height 12
click at [694, 201] on li "Edit Attributes" at bounding box center [661, 209] width 125 height 22
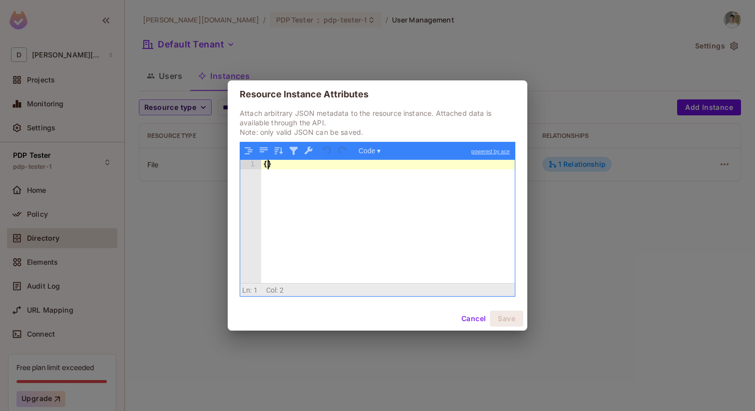
click at [269, 167] on div "{ }" at bounding box center [388, 231] width 254 height 142
click at [500, 318] on button "Save" at bounding box center [506, 319] width 33 height 16
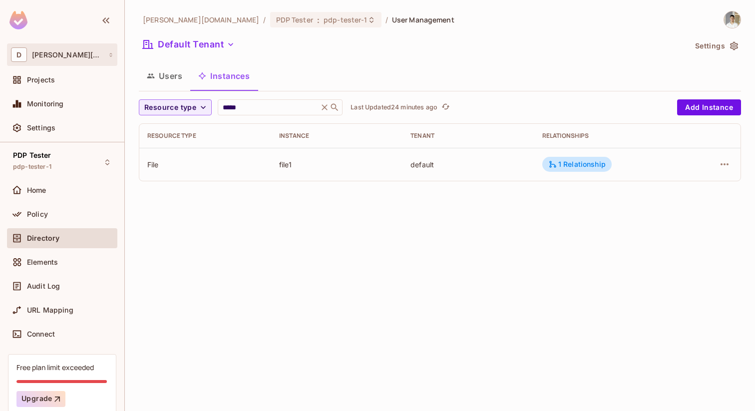
click at [71, 55] on span "dan.permit.io" at bounding box center [67, 55] width 71 height 8
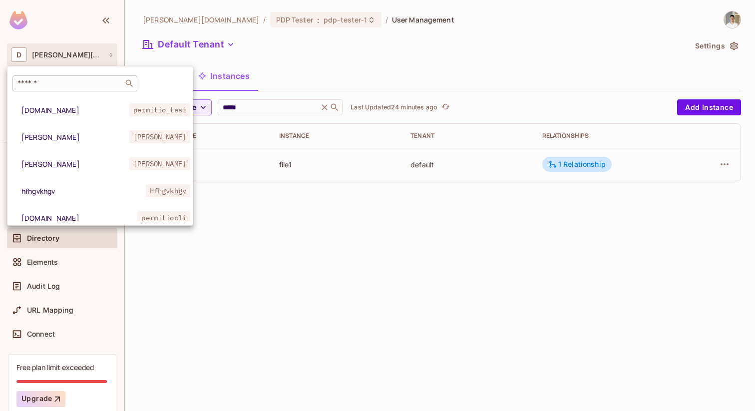
click at [71, 91] on div "​" at bounding box center [74, 83] width 125 height 16
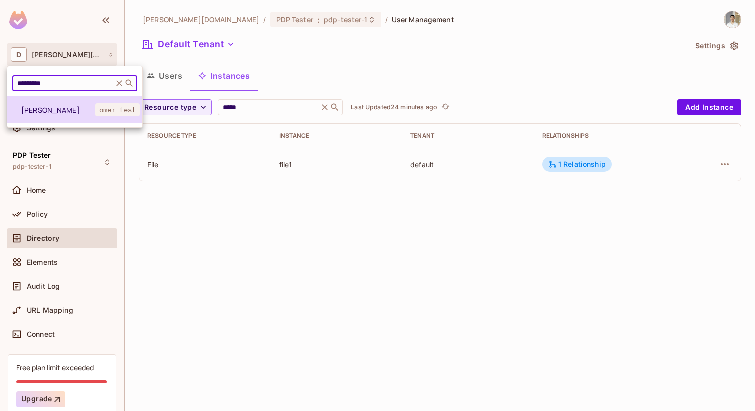
type input "*********"
click at [45, 107] on span "[PERSON_NAME]" at bounding box center [58, 109] width 74 height 9
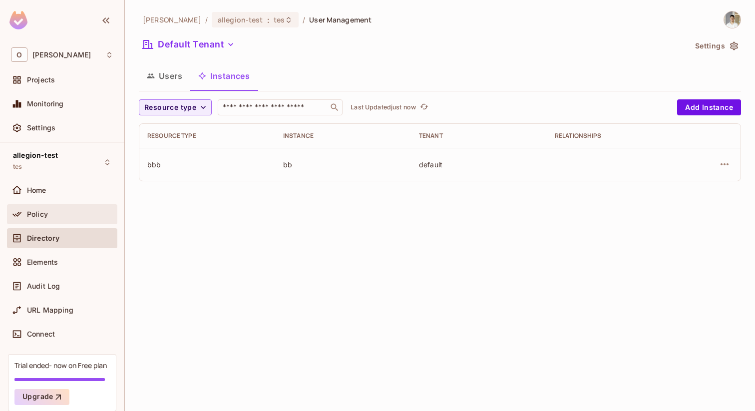
click at [45, 215] on span "Policy" at bounding box center [37, 214] width 21 height 8
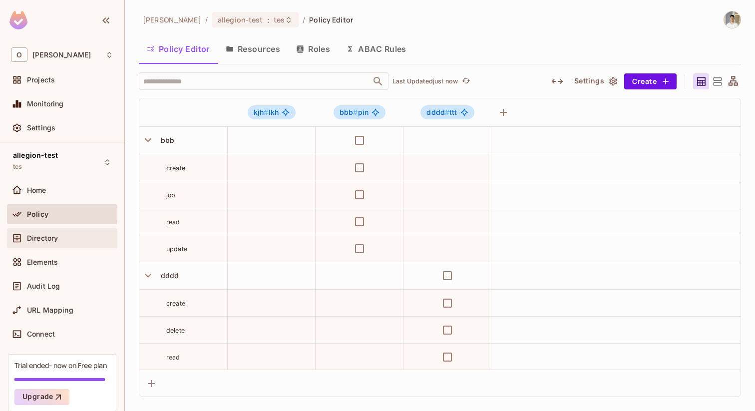
click at [35, 235] on span "Directory" at bounding box center [42, 238] width 31 height 8
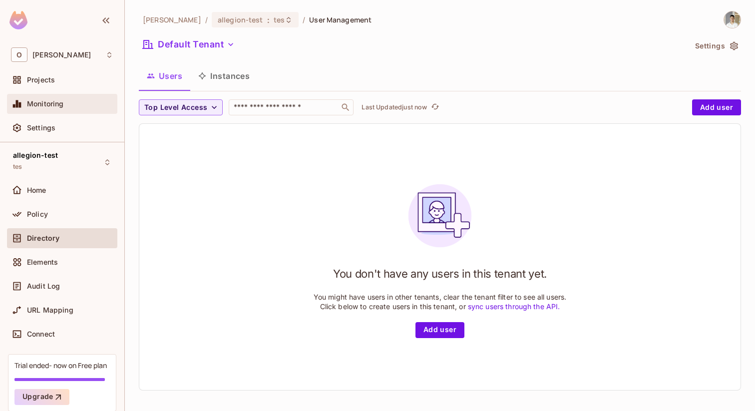
click at [52, 95] on div "Monitoring" at bounding box center [62, 104] width 110 height 20
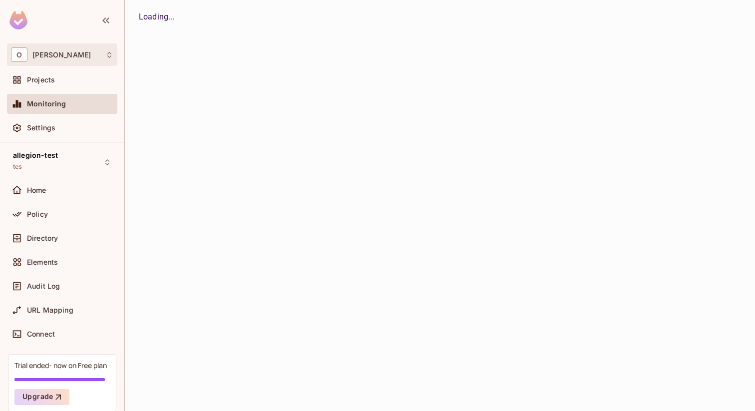
click at [52, 64] on div "O Omer Test" at bounding box center [62, 54] width 110 height 22
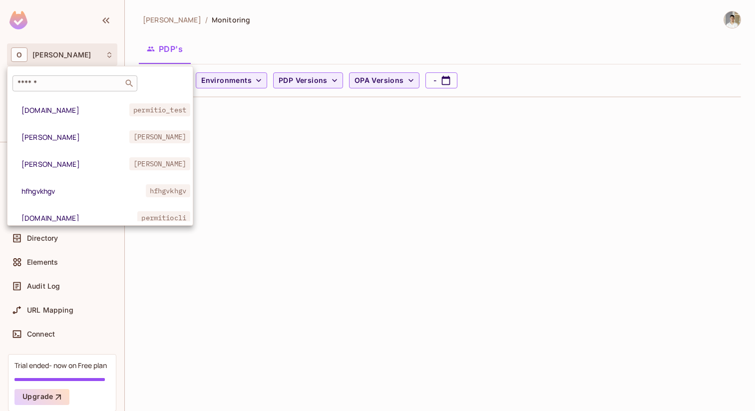
click at [50, 76] on div "​" at bounding box center [74, 83] width 125 height 16
click at [104, 38] on div at bounding box center [377, 205] width 755 height 411
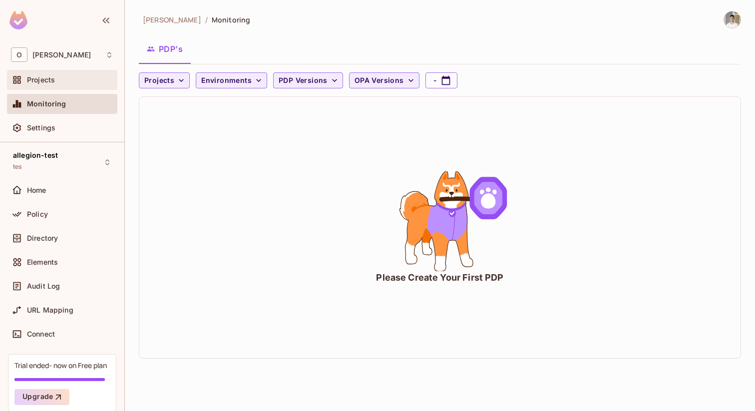
click at [82, 84] on div "Projects" at bounding box center [62, 80] width 102 height 12
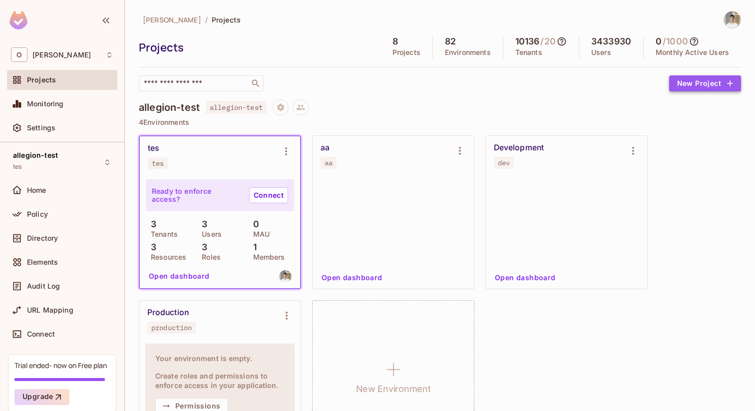
click at [688, 79] on button "New Project" at bounding box center [705, 83] width 72 height 16
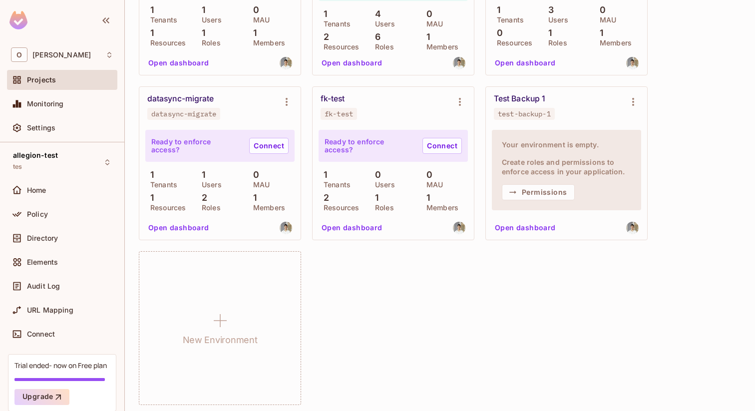
scroll to position [5248, 0]
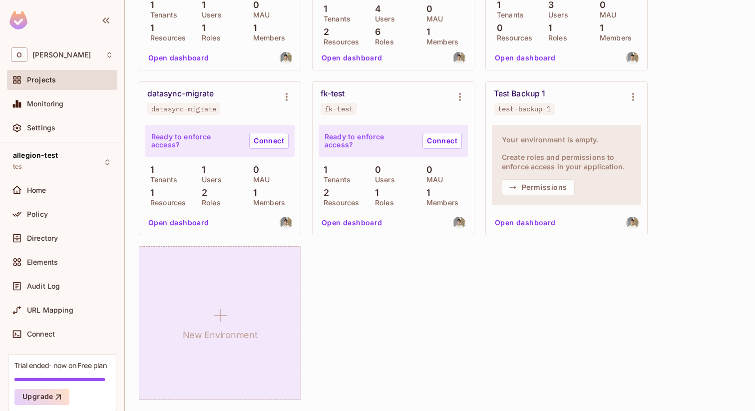
click at [245, 308] on div "New Environment" at bounding box center [220, 323] width 162 height 154
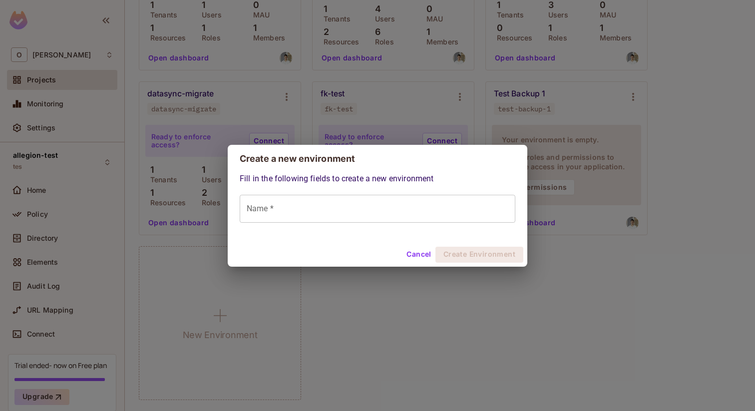
click at [332, 207] on input "Name *" at bounding box center [378, 209] width 276 height 28
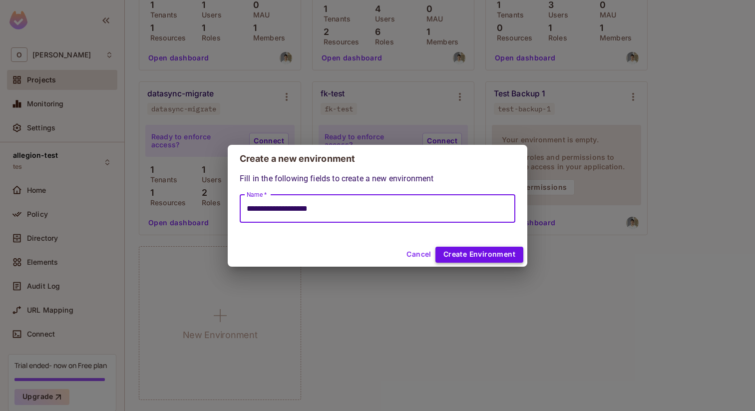
type input "**********"
click at [462, 259] on button "Create Environment" at bounding box center [479, 255] width 88 height 16
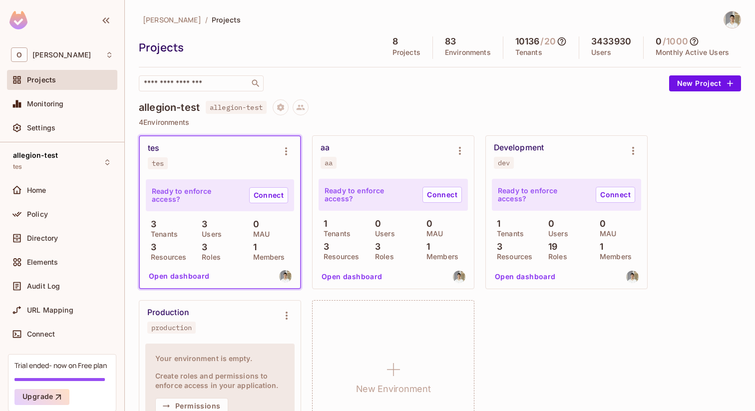
scroll to position [3818, 0]
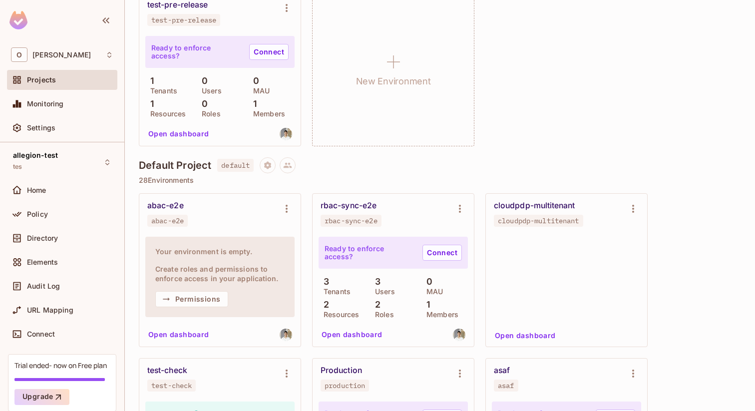
click at [528, 331] on button "Open dashboard" at bounding box center [525, 335] width 69 height 16
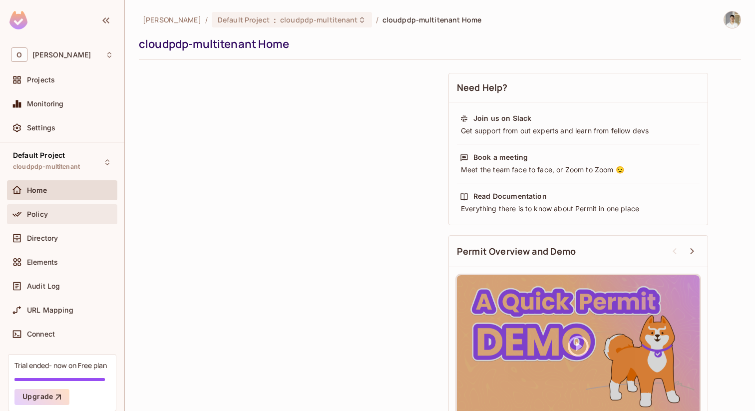
click at [55, 215] on div "Policy" at bounding box center [70, 214] width 86 height 8
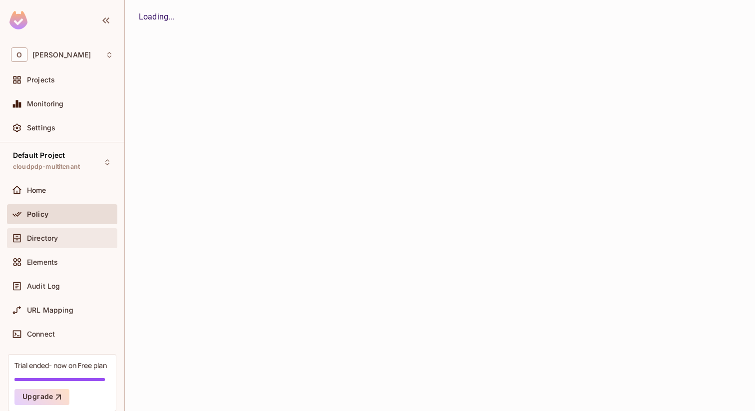
click at [55, 240] on span "Directory" at bounding box center [42, 238] width 31 height 8
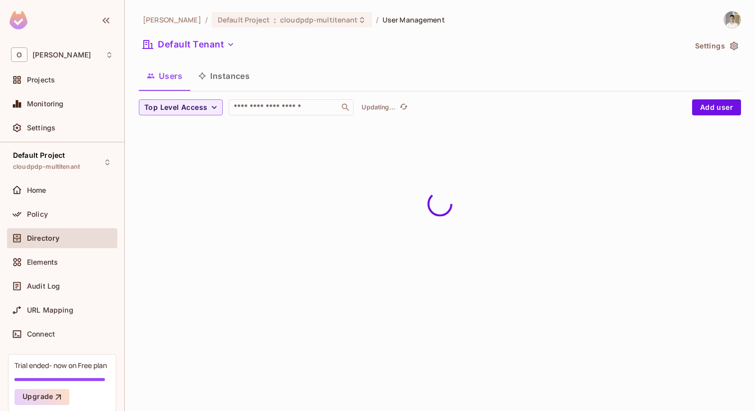
click at [223, 75] on button "Instances" at bounding box center [223, 75] width 67 height 25
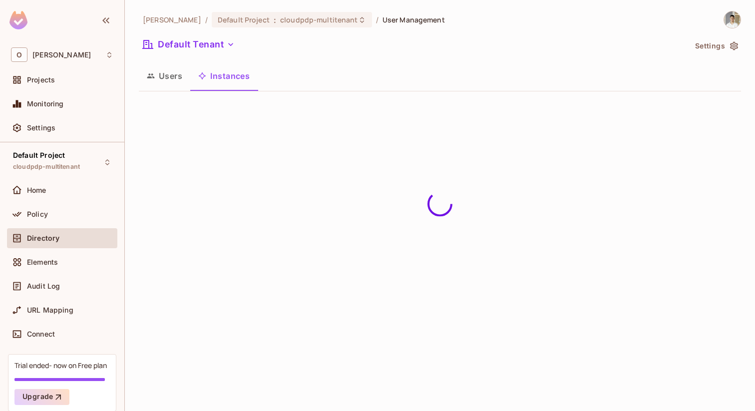
click at [598, 149] on div "Omer Test / Default Project : cloudpdp-multitenant / User Management Default Te…" at bounding box center [440, 205] width 630 height 411
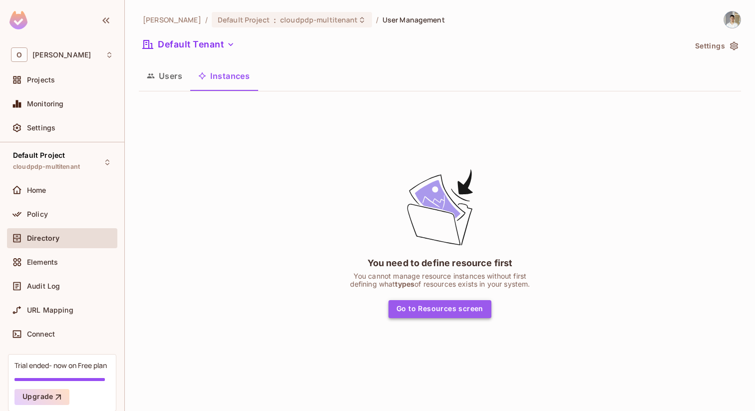
click at [458, 315] on button "Go to Resources screen" at bounding box center [439, 309] width 103 height 18
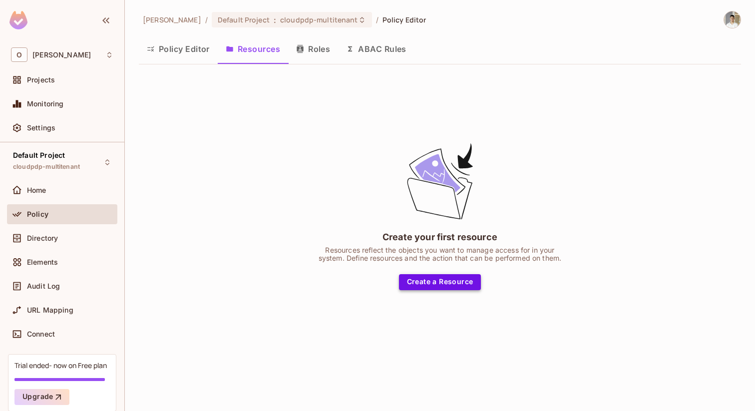
click at [417, 283] on button "Create a Resource" at bounding box center [440, 282] width 82 height 16
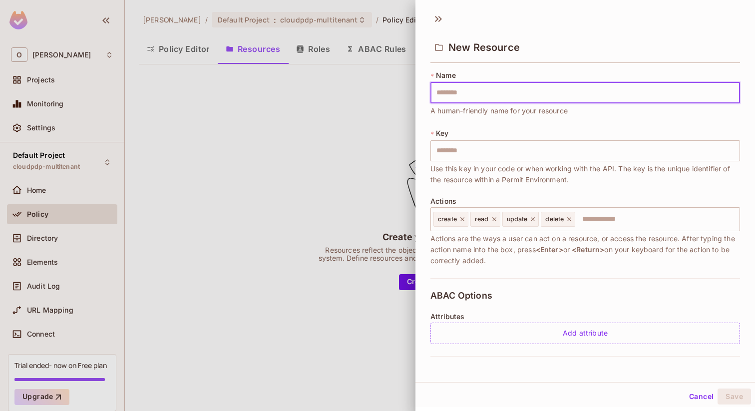
type input "*"
type input "**"
type input "***"
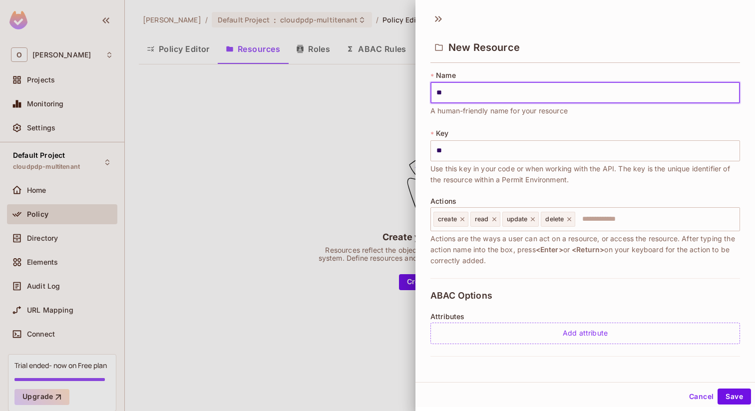
type input "***"
type input "****"
type input "***"
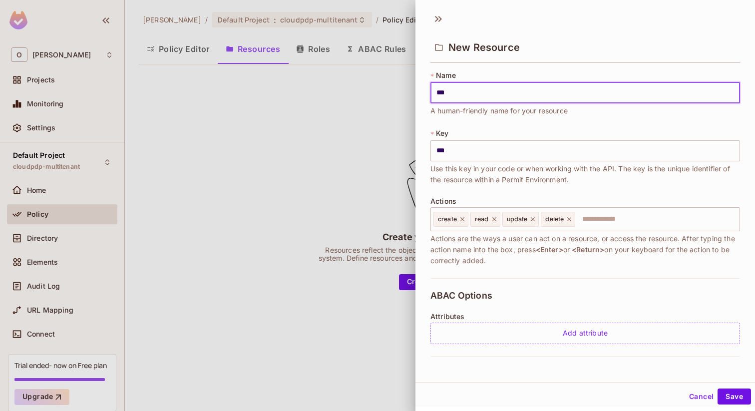
type input "**"
type input "*"
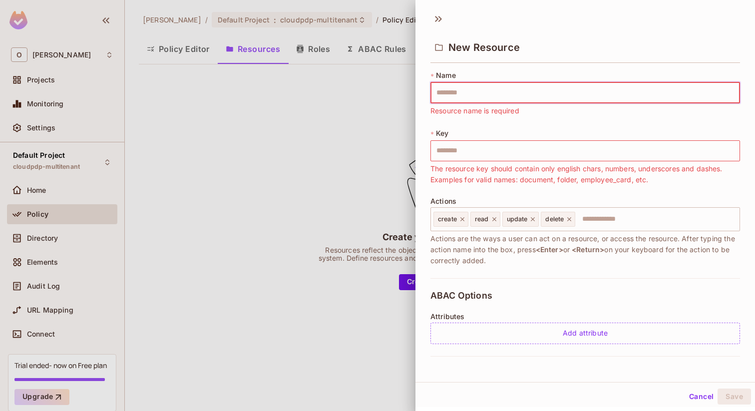
type input "*"
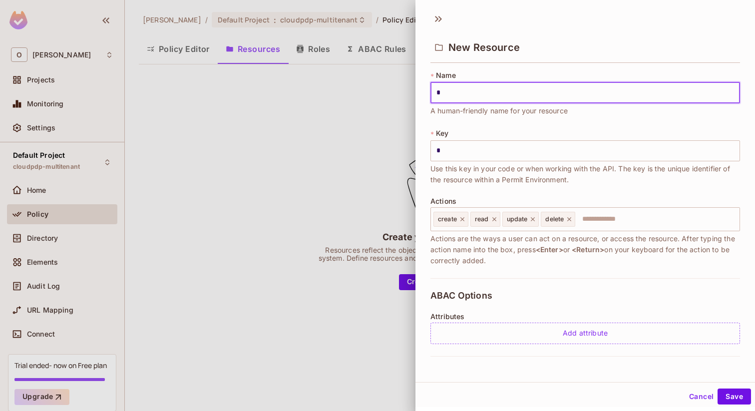
type input "**"
type input "***"
type input "****"
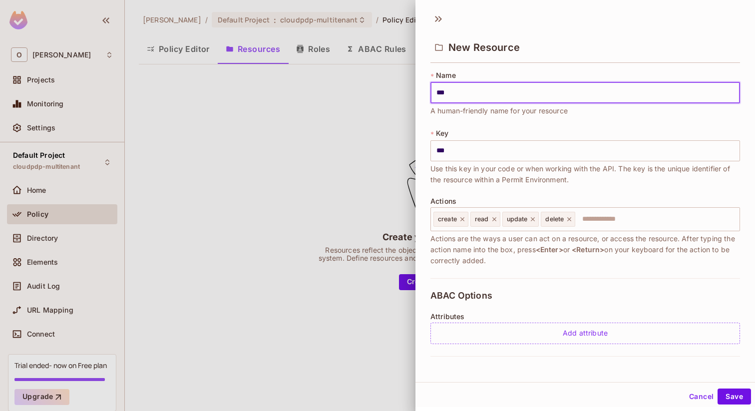
type input "****"
type input "*****"
type input "******"
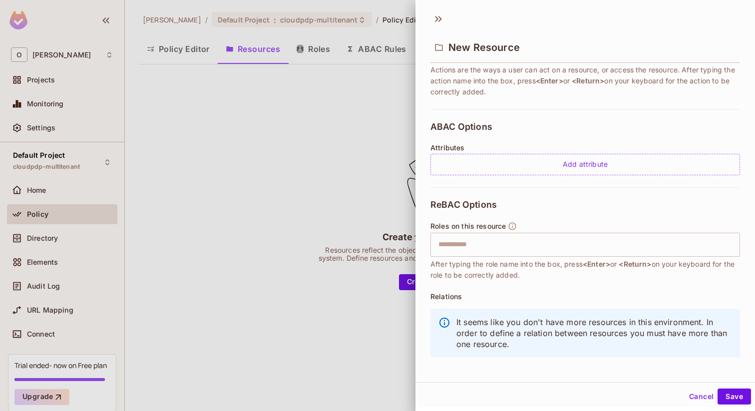
scroll to position [177, 0]
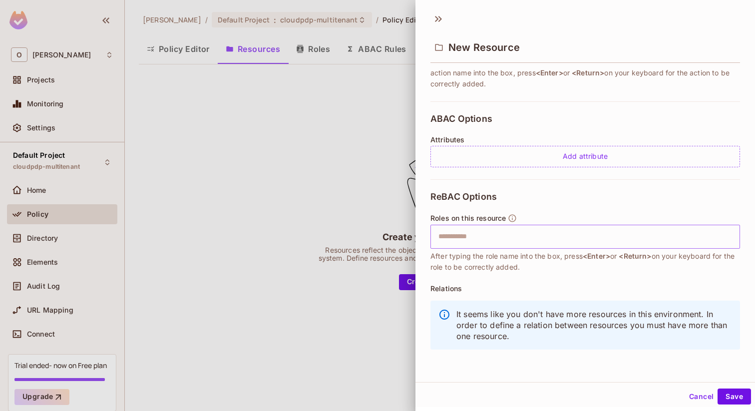
type input "******"
click at [515, 244] on input "text" at bounding box center [583, 237] width 303 height 20
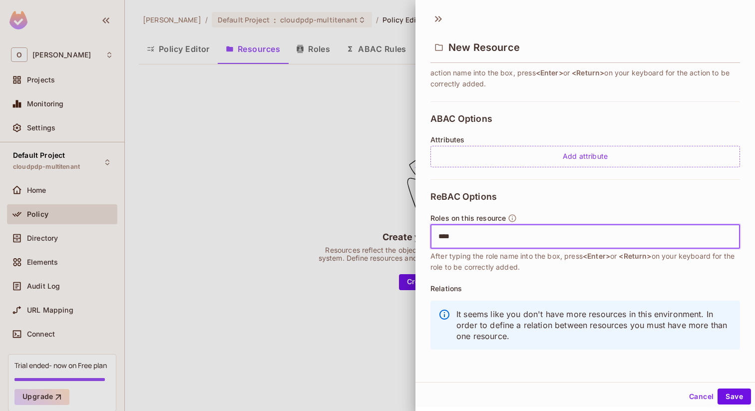
type input "*****"
type input "******"
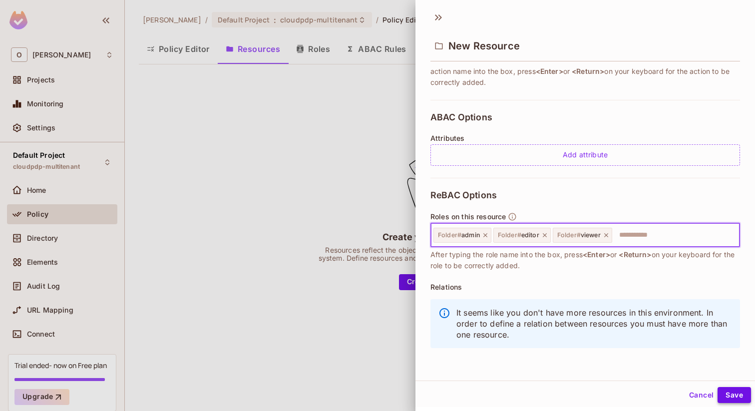
click at [728, 390] on button "Save" at bounding box center [733, 395] width 33 height 16
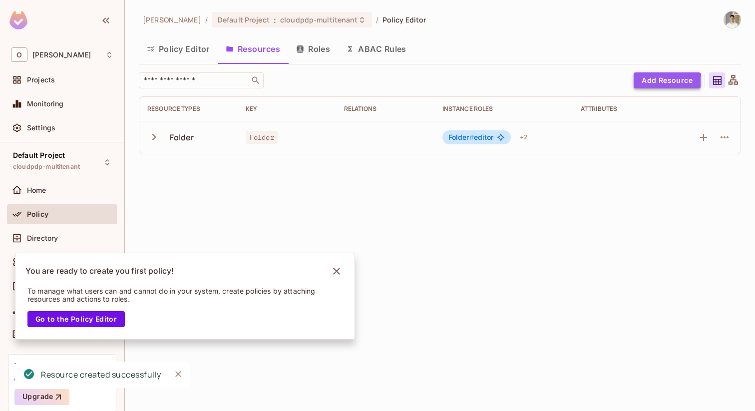
click at [644, 85] on button "Add Resource" at bounding box center [667, 80] width 67 height 16
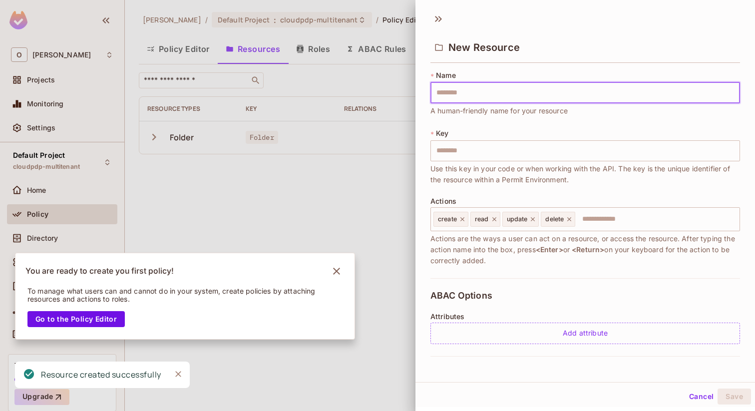
type input "*"
type input "**"
type input "***"
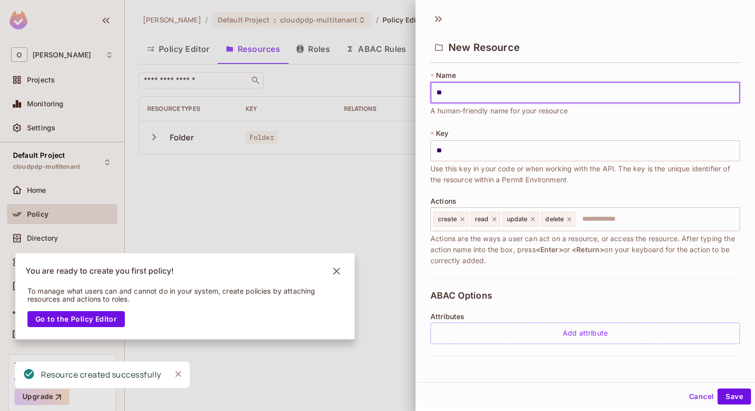
type input "***"
type input "****"
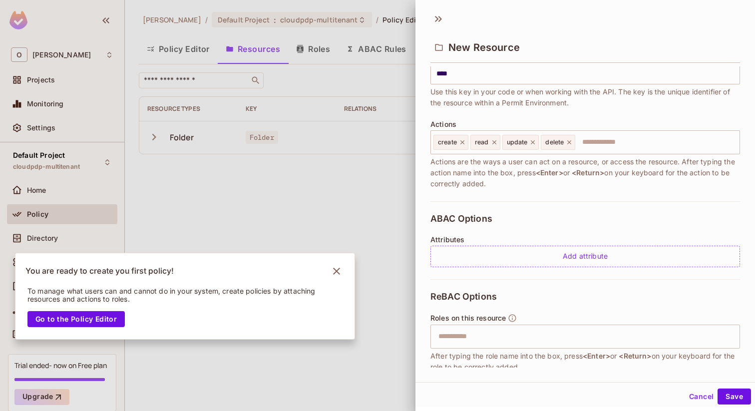
scroll to position [138, 0]
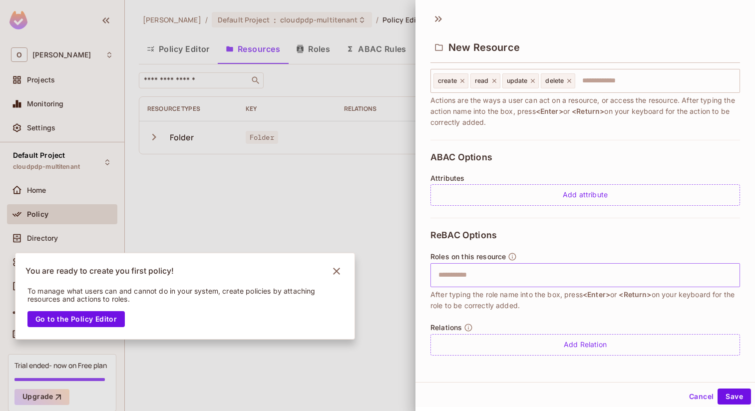
type input "****"
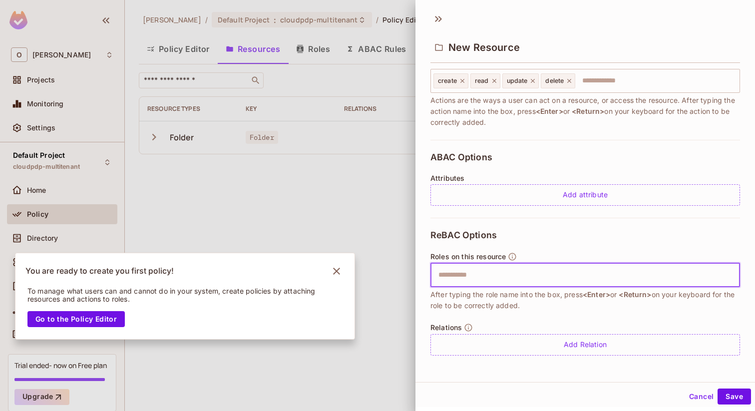
click at [554, 276] on input "text" at bounding box center [583, 275] width 303 height 20
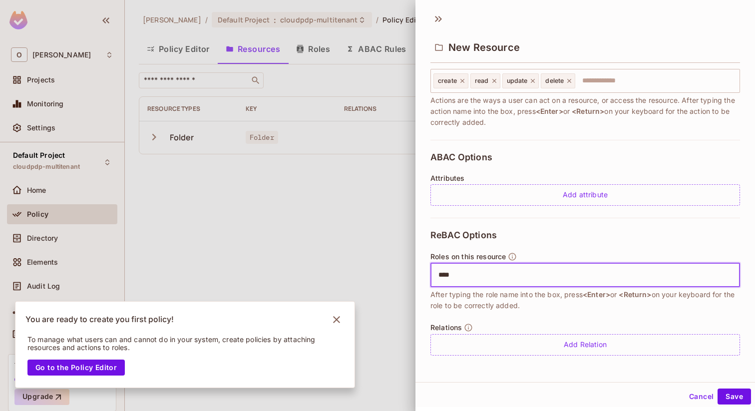
type input "*****"
type input "******"
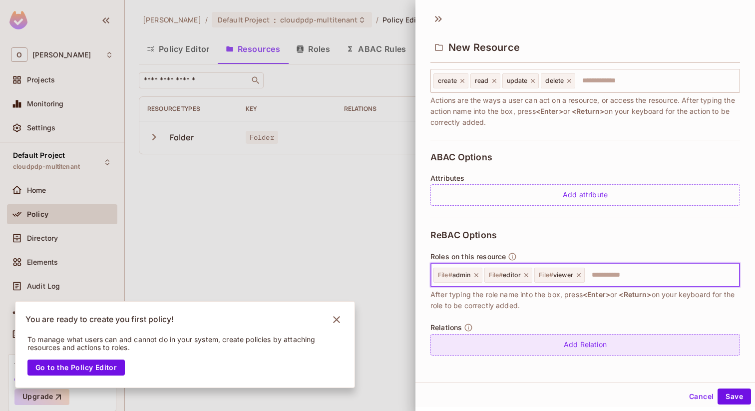
click at [533, 342] on div "Add Relation" at bounding box center [585, 344] width 310 height 21
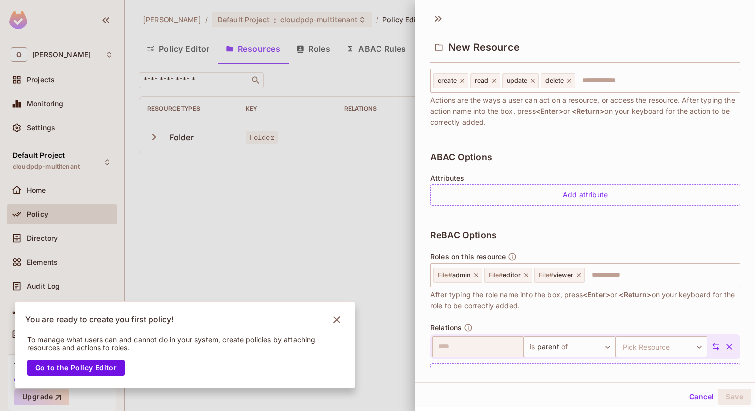
click at [710, 345] on div at bounding box center [713, 346] width 13 height 9
click at [476, 356] on div "​ is parent of ****** ​ Pick Resource ​ Pick Resource" at bounding box center [585, 346] width 310 height 25
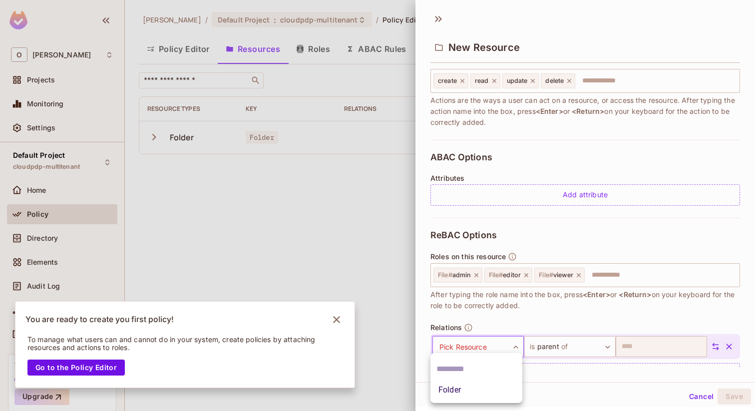
click at [480, 345] on body "O Omer Test Projects Monitoring Settings Default Project cloudpdp-multitenant H…" at bounding box center [377, 205] width 755 height 411
click at [469, 393] on li "Folder" at bounding box center [476, 390] width 92 height 18
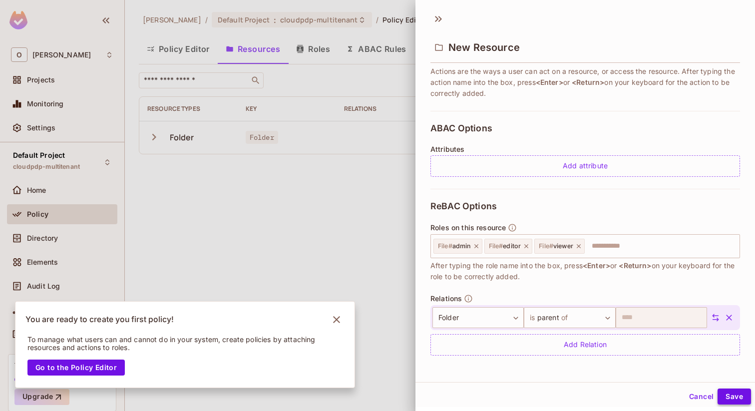
click at [728, 390] on button "Save" at bounding box center [733, 396] width 33 height 16
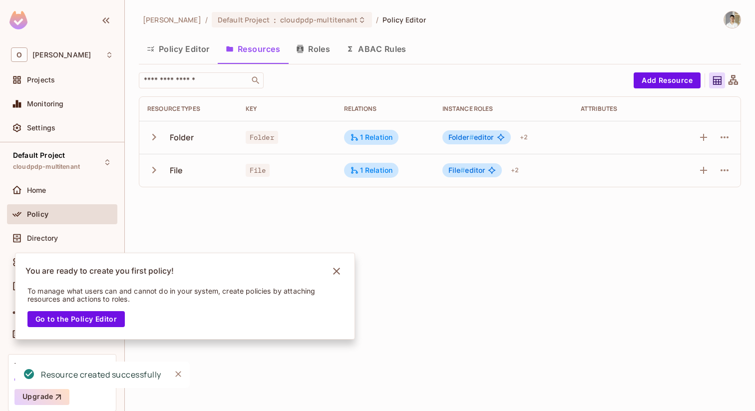
drag, startPoint x: 77, startPoint y: 238, endPoint x: 398, endPoint y: 39, distance: 377.9
click at [77, 239] on div "Directory" at bounding box center [70, 238] width 86 height 8
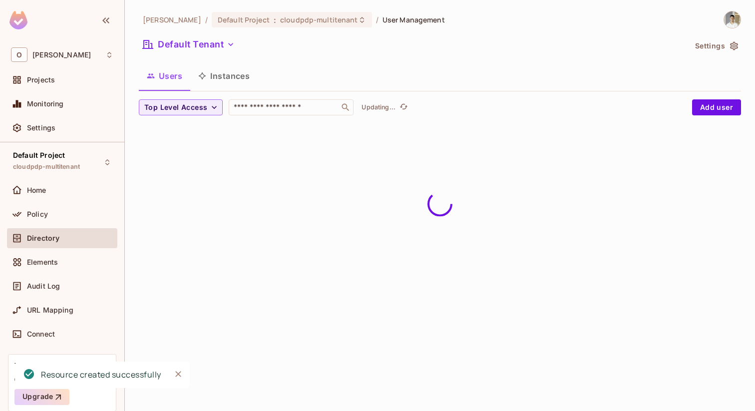
click at [223, 66] on button "Instances" at bounding box center [223, 75] width 67 height 25
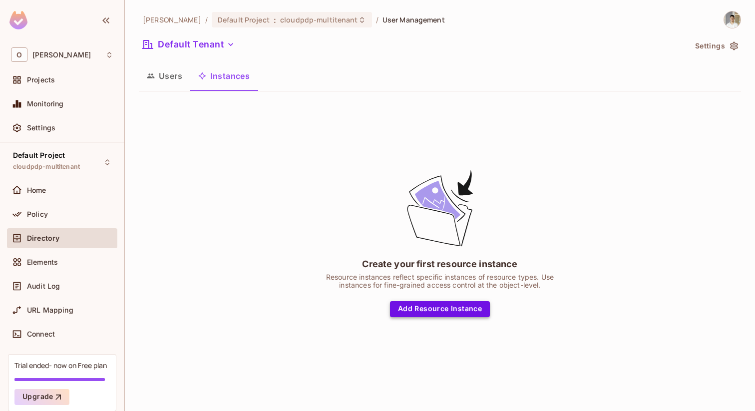
click at [463, 306] on button "Add Resource Instance" at bounding box center [440, 309] width 100 height 16
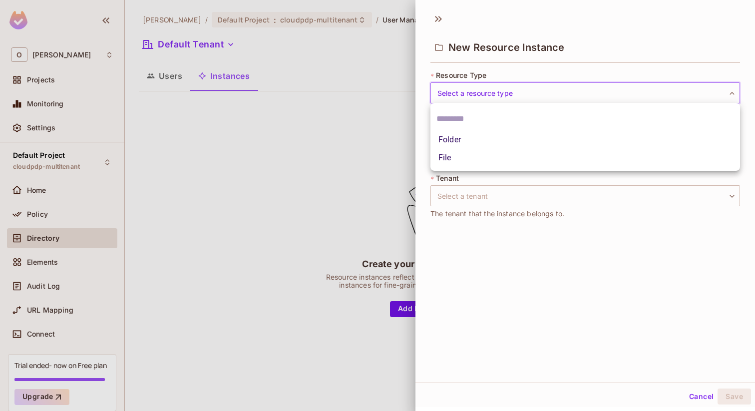
click at [531, 100] on body "O Omer Test Projects Monitoring Settings Default Project cloudpdp-multitenant H…" at bounding box center [377, 205] width 755 height 411
click at [502, 139] on li "Folder" at bounding box center [585, 140] width 310 height 18
type input "******"
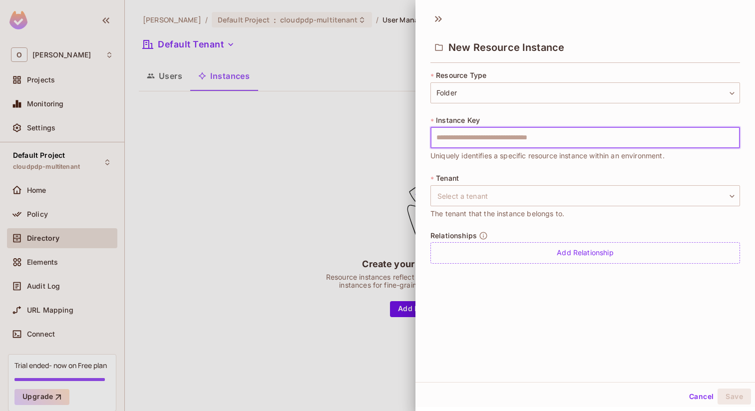
click at [498, 140] on input "text" at bounding box center [585, 137] width 310 height 21
type input "*******"
click at [464, 200] on body "O Omer Test Projects Monitoring Settings Default Project cloudpdp-multitenant H…" at bounding box center [377, 205] width 755 height 411
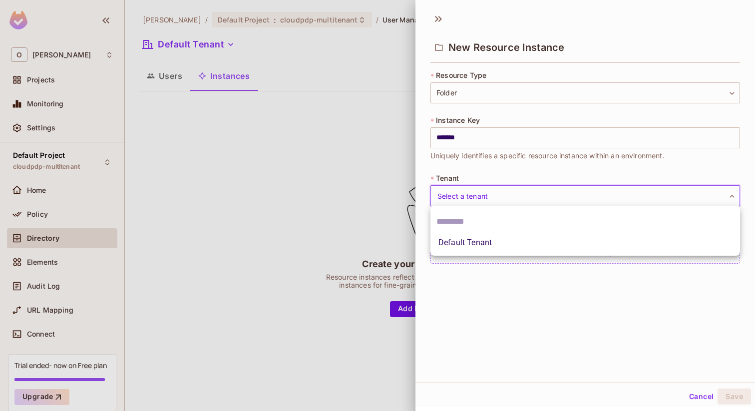
click at [463, 243] on li "Default Tenant" at bounding box center [585, 243] width 310 height 18
type input "*******"
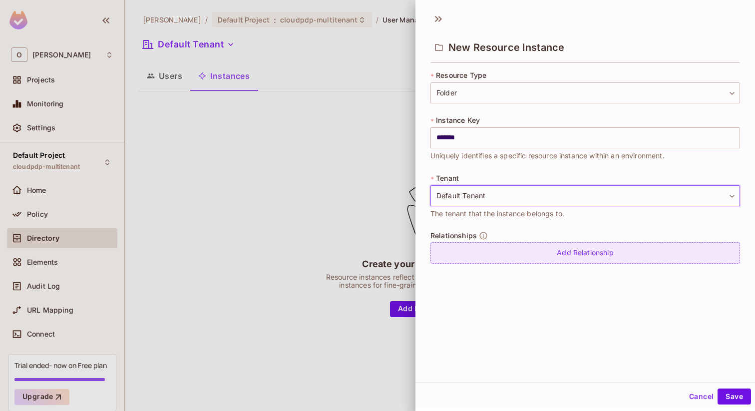
click at [495, 243] on div "Add Relationship" at bounding box center [585, 252] width 310 height 21
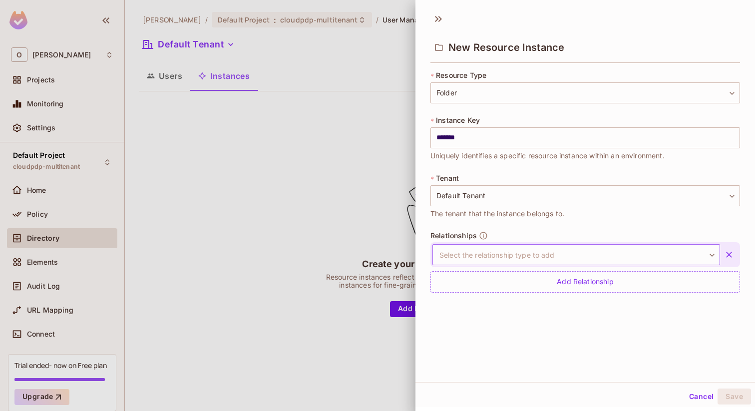
click at [492, 258] on body "O Omer Test Projects Monitoring Settings Default Project cloudpdp-multitenant H…" at bounding box center [377, 205] width 755 height 411
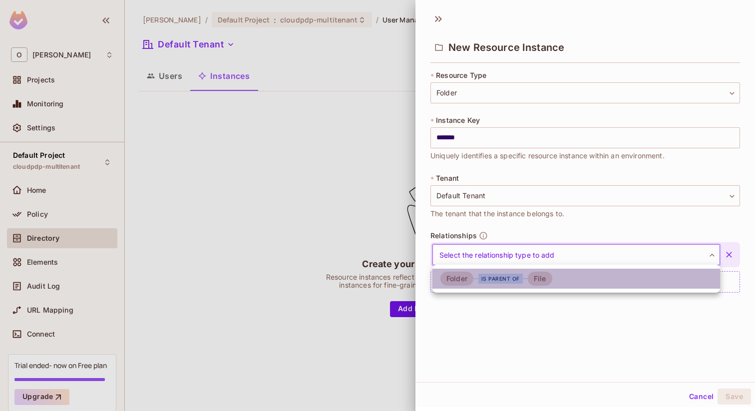
click at [491, 279] on div "is parent of" at bounding box center [500, 279] width 44 height 10
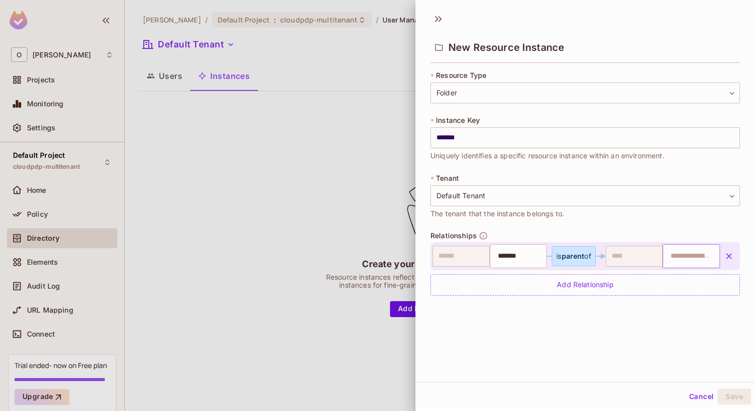
click at [706, 249] on input "text" at bounding box center [689, 256] width 51 height 20
type input "*****"
click at [702, 346] on div "New Resource Instance * Resource Type Folder ****** ​ * Instance Key ******* ​ …" at bounding box center [584, 194] width 339 height 375
click at [731, 394] on button "Save" at bounding box center [733, 396] width 33 height 16
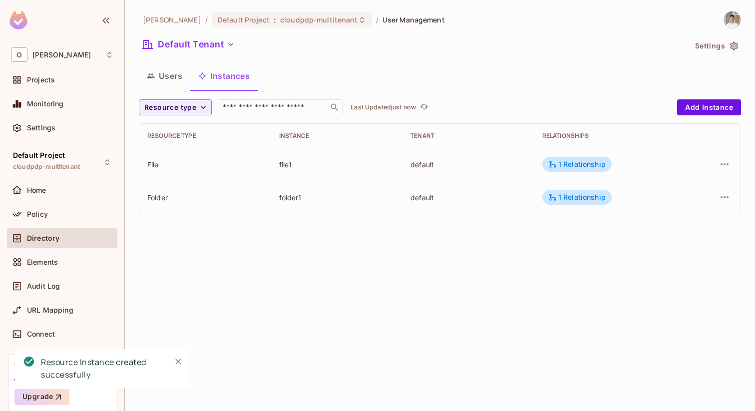
click at [163, 68] on button "Users" at bounding box center [164, 75] width 51 height 25
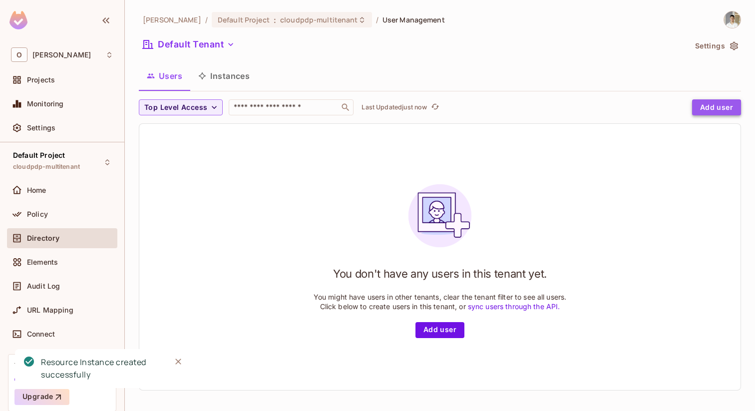
click at [706, 113] on button "Add user" at bounding box center [716, 107] width 49 height 16
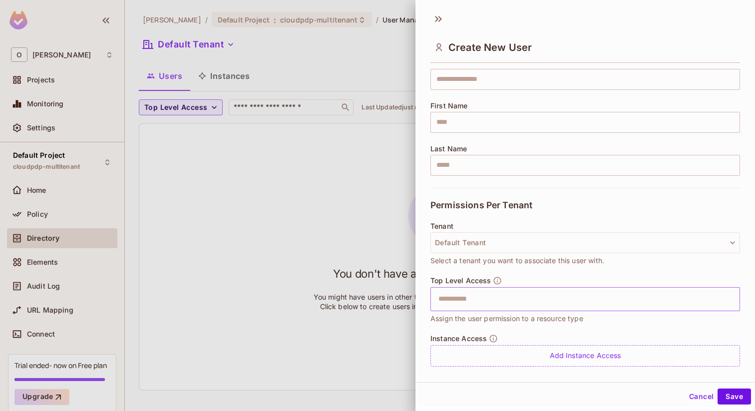
scroll to position [92, 0]
type input "*****"
click at [476, 299] on input "text" at bounding box center [576, 299] width 288 height 20
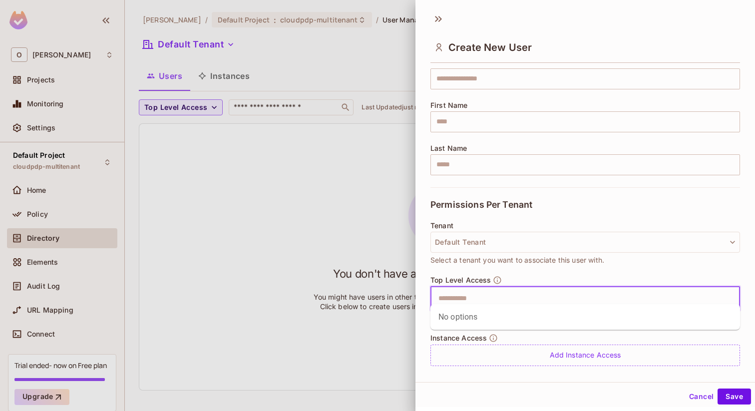
scroll to position [120, 0]
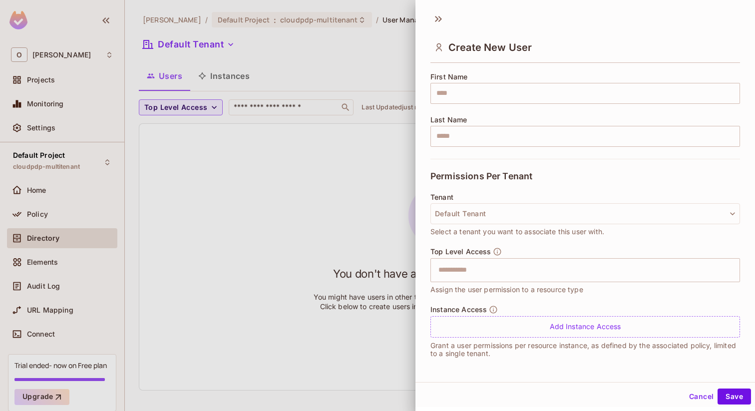
click at [552, 344] on p "Grant a user permissions per resource instance, as defined by the associated po…" at bounding box center [585, 349] width 310 height 16
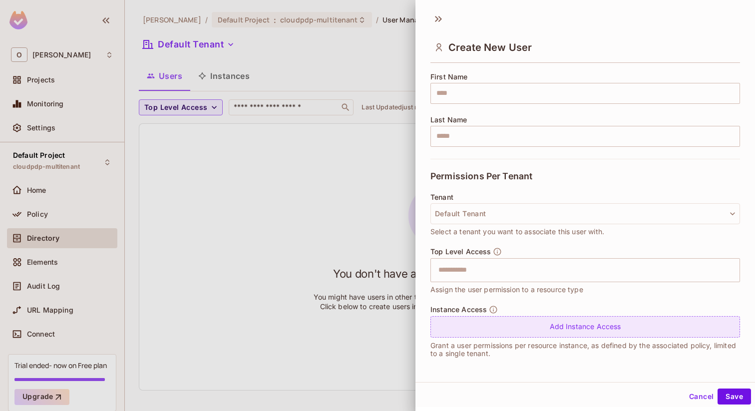
click at [553, 328] on div "Add Instance Access" at bounding box center [585, 326] width 310 height 21
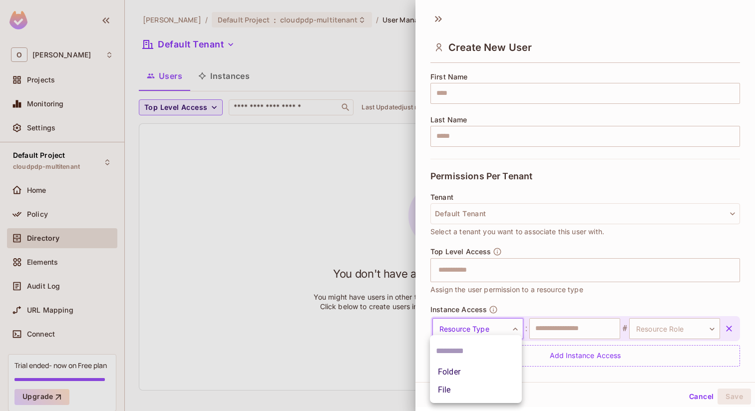
click at [516, 329] on body "O Omer Test Projects Monitoring Settings Default Project cloudpdp-multitenant H…" at bounding box center [377, 205] width 755 height 411
click at [493, 368] on li "Folder" at bounding box center [476, 372] width 92 height 18
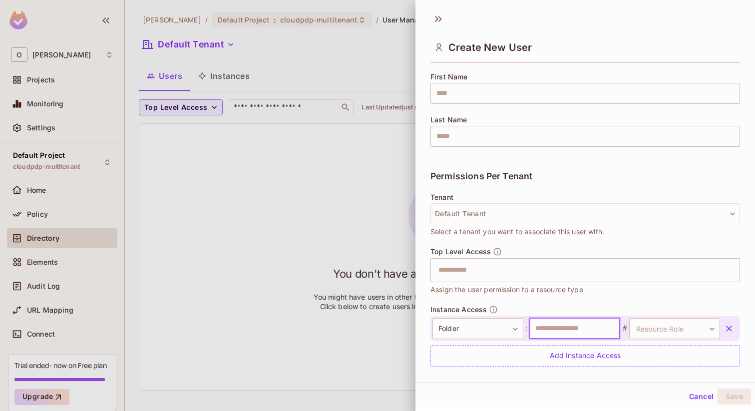
click at [557, 330] on input "text" at bounding box center [574, 328] width 91 height 21
type input "*****"
click at [647, 327] on body "O Omer Test Projects Monitoring Settings Default Project cloudpdp-multitenant H…" at bounding box center [377, 205] width 755 height 411
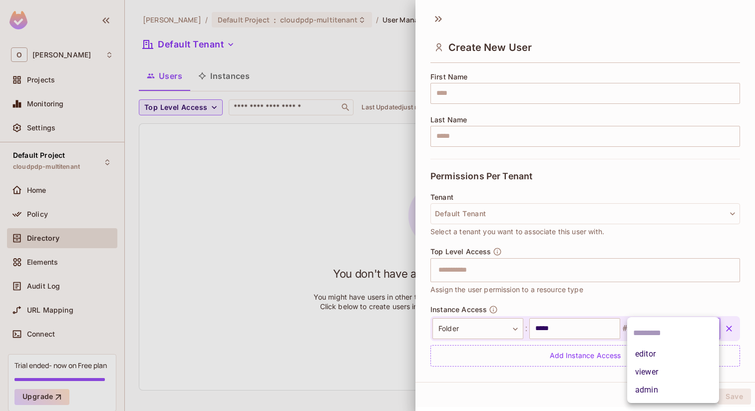
click at [655, 370] on li "viewer" at bounding box center [673, 372] width 92 height 18
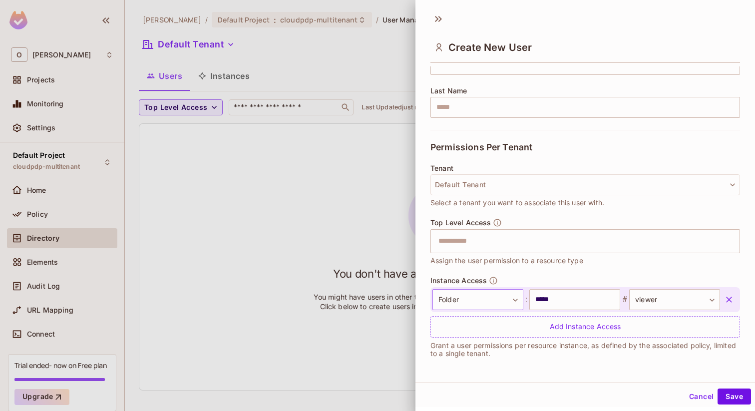
scroll to position [149, 0]
click at [486, 301] on body "O Omer Test Projects Monitoring Settings Default Project cloudpdp-multitenant H…" at bounding box center [377, 205] width 755 height 411
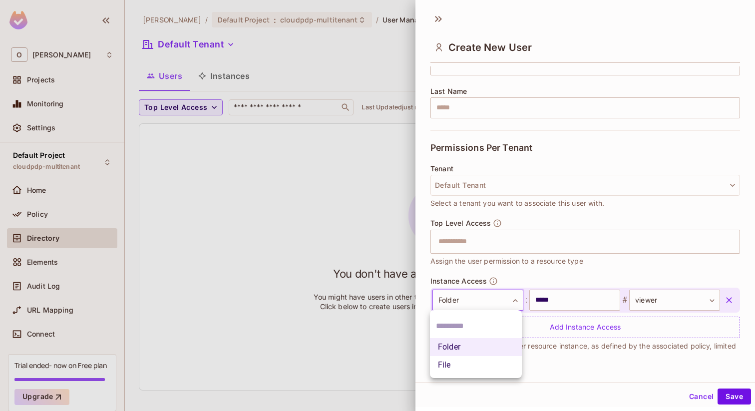
click at [560, 301] on div at bounding box center [377, 205] width 755 height 411
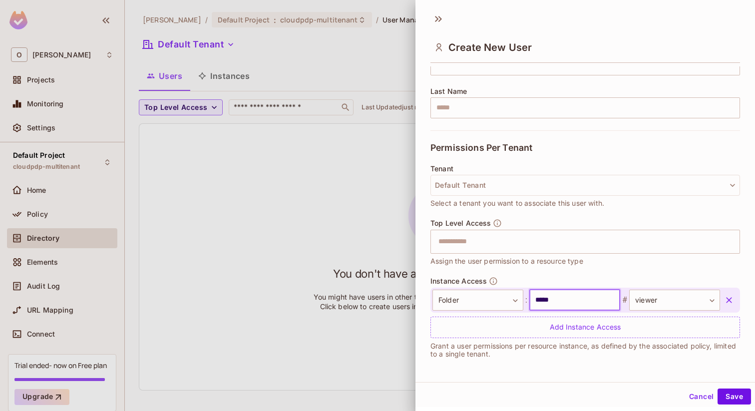
click at [578, 301] on input "*****" at bounding box center [574, 300] width 91 height 21
type input "*******"
click at [660, 366] on div "Instance Access Folder ****** ​ : ******* ​ # viewer ****** ​ Add Instance Acce…" at bounding box center [585, 322] width 310 height 91
click at [723, 394] on button "Save" at bounding box center [733, 396] width 33 height 16
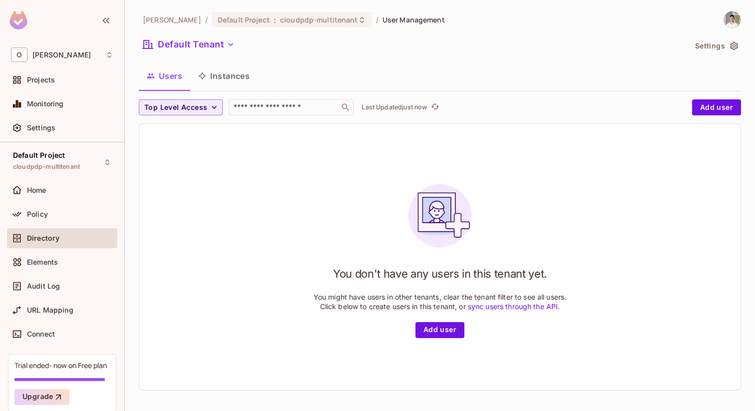
click at [219, 72] on button "Instances" at bounding box center [223, 75] width 67 height 25
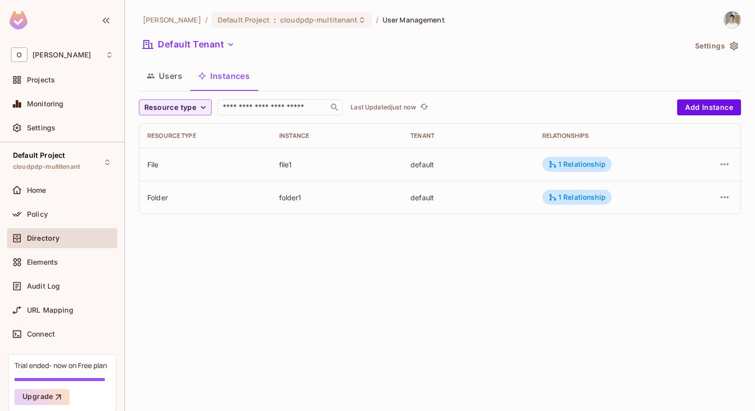
click at [161, 82] on button "Users" at bounding box center [164, 75] width 51 height 25
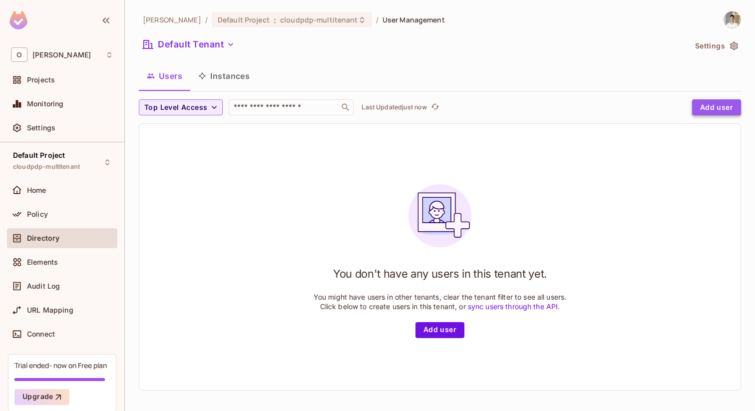
click at [719, 110] on button "Add user" at bounding box center [716, 107] width 49 height 16
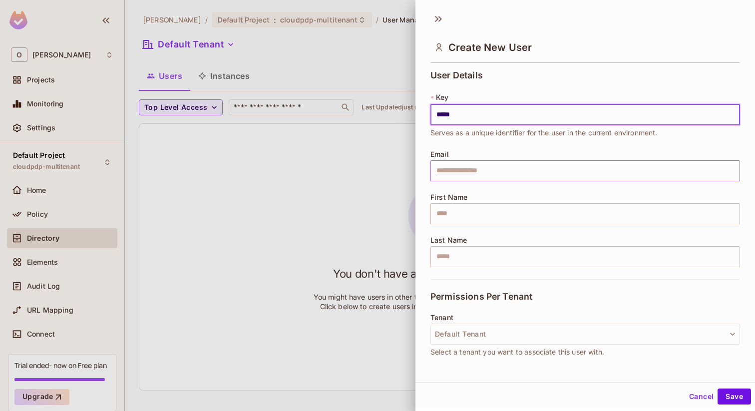
scroll to position [120, 0]
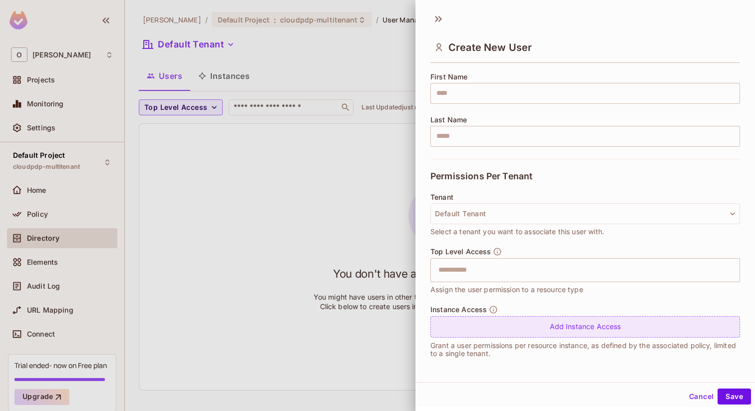
type input "*****"
click at [474, 320] on div "Add Instance Access" at bounding box center [585, 326] width 310 height 21
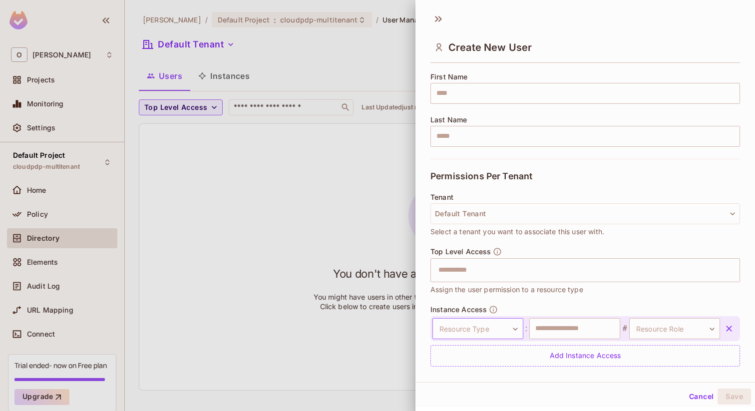
click at [483, 323] on body "O Omer Test Projects Monitoring Settings Default Project cloudpdp-multitenant H…" at bounding box center [377, 205] width 755 height 411
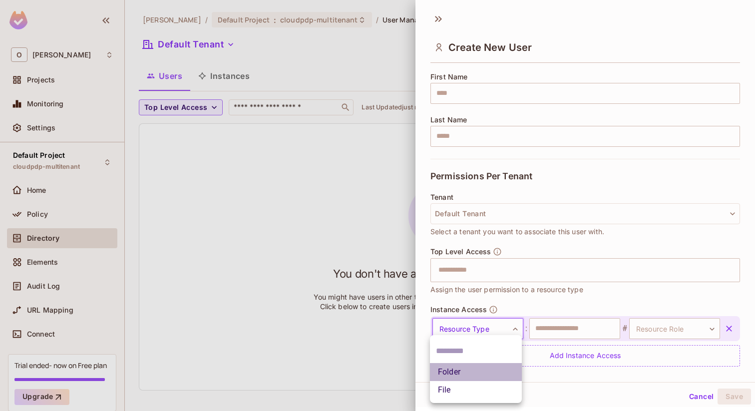
click at [475, 365] on li "Folder" at bounding box center [476, 372] width 92 height 18
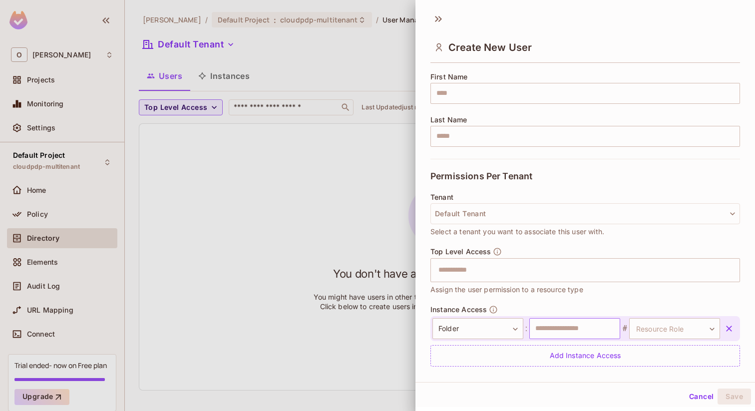
click at [555, 329] on input "text" at bounding box center [574, 328] width 91 height 21
type input "*******"
click at [664, 321] on body "O Omer Test Projects Monitoring Settings Default Project cloudpdp-multitenant H…" at bounding box center [377, 205] width 755 height 411
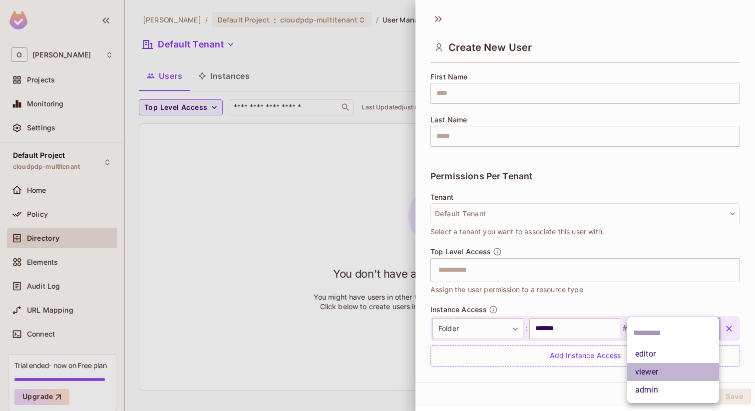
click at [644, 372] on li "viewer" at bounding box center [673, 372] width 92 height 18
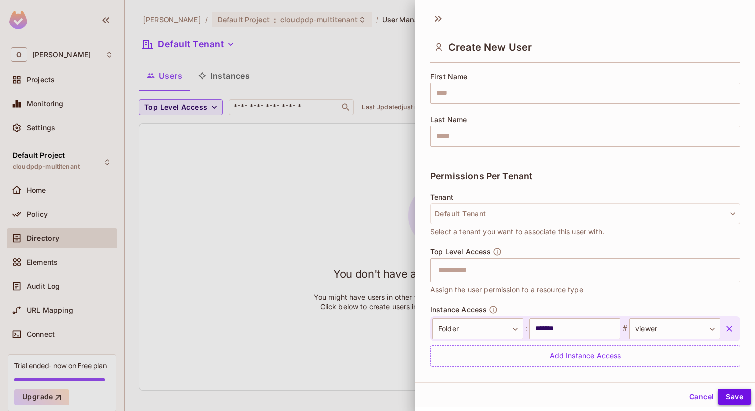
click at [724, 393] on button "Save" at bounding box center [733, 396] width 33 height 16
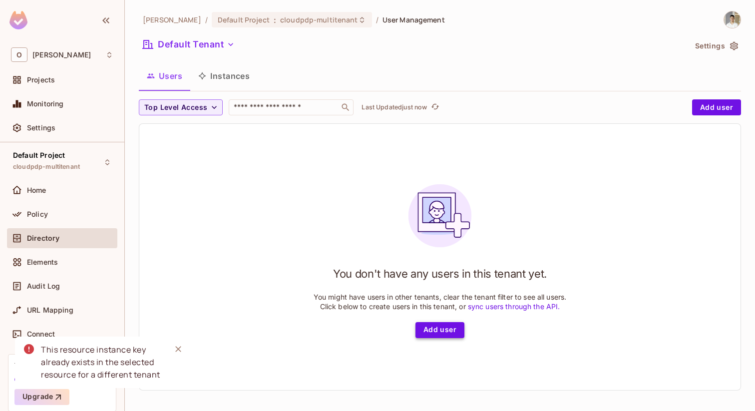
click at [437, 322] on button "Add user" at bounding box center [439, 330] width 49 height 16
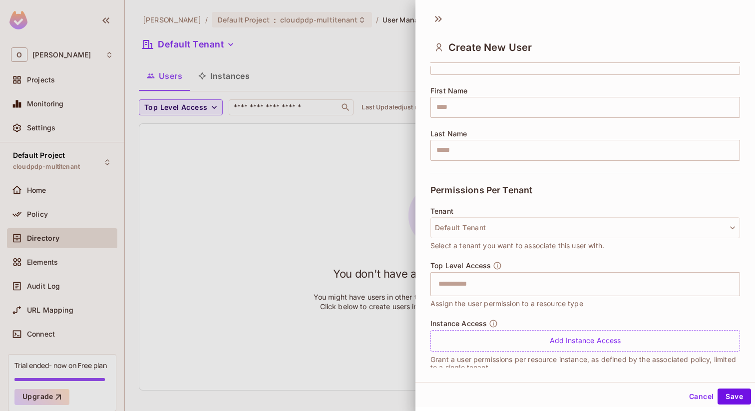
scroll to position [105, 0]
type input "*****"
click at [732, 393] on button "Save" at bounding box center [733, 396] width 33 height 16
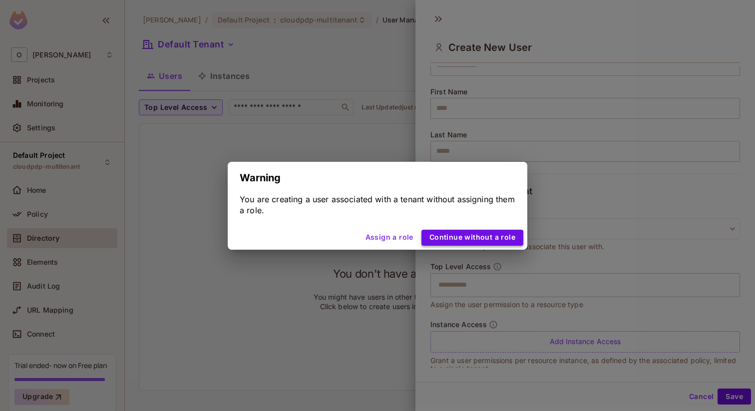
click at [440, 236] on button "Continue without a role" at bounding box center [472, 238] width 102 height 16
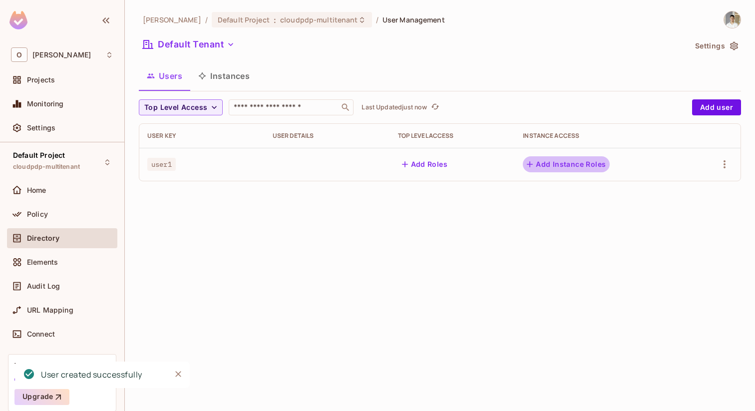
click at [553, 170] on button "Add Instance Roles" at bounding box center [566, 164] width 87 height 16
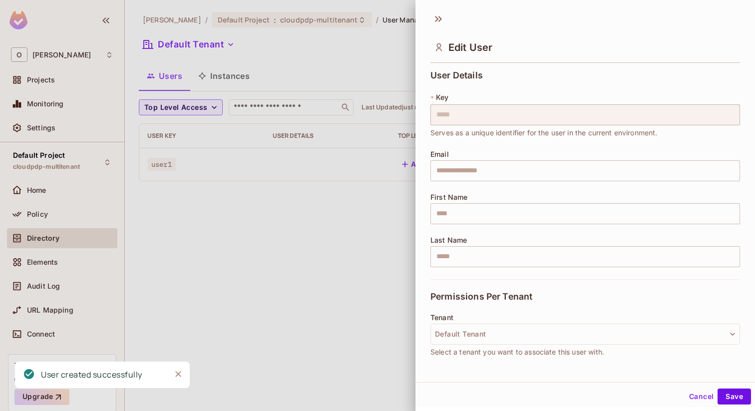
scroll to position [120, 0]
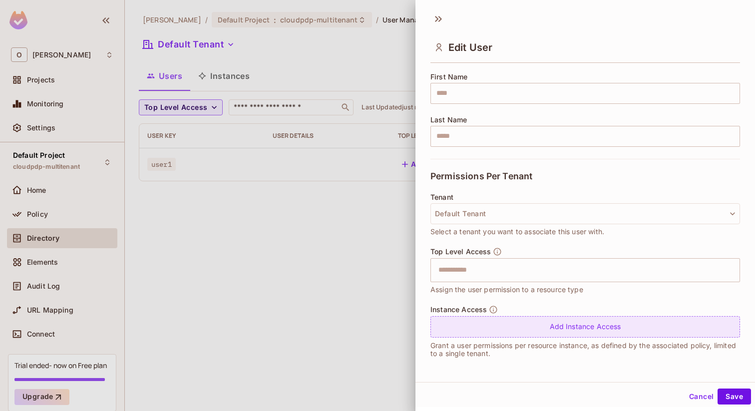
click at [500, 316] on div "Instance Access Add Instance Access" at bounding box center [585, 321] width 310 height 32
click at [513, 324] on div "Add Instance Access" at bounding box center [585, 326] width 310 height 21
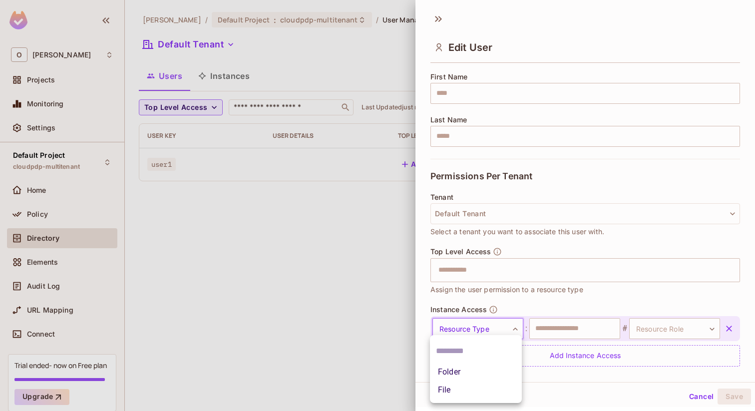
click at [493, 328] on body "O Omer Test Projects Monitoring Settings Default Project cloudpdp-multitenant H…" at bounding box center [377, 205] width 755 height 411
click at [469, 365] on li "Folder" at bounding box center [476, 372] width 92 height 18
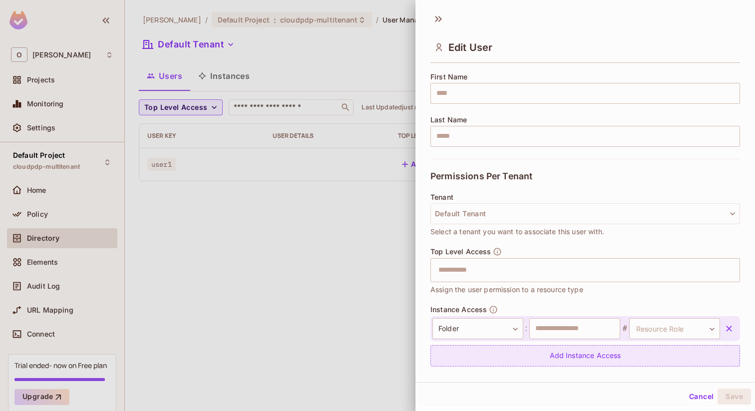
click at [570, 346] on div "Add Instance Access" at bounding box center [585, 355] width 310 height 21
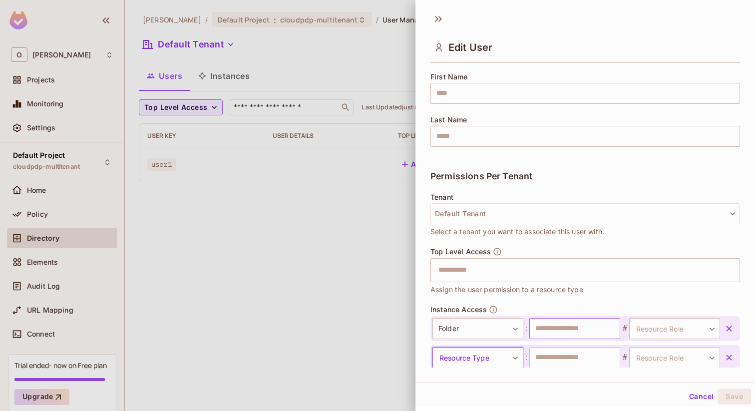
scroll to position [121, 0]
click at [575, 328] on input "text" at bounding box center [574, 328] width 91 height 21
click at [731, 355] on icon "button" at bounding box center [729, 357] width 10 height 10
click at [665, 329] on body "O Omer Test Projects Monitoring Settings Default Project cloudpdp-multitenant H…" at bounding box center [377, 205] width 755 height 411
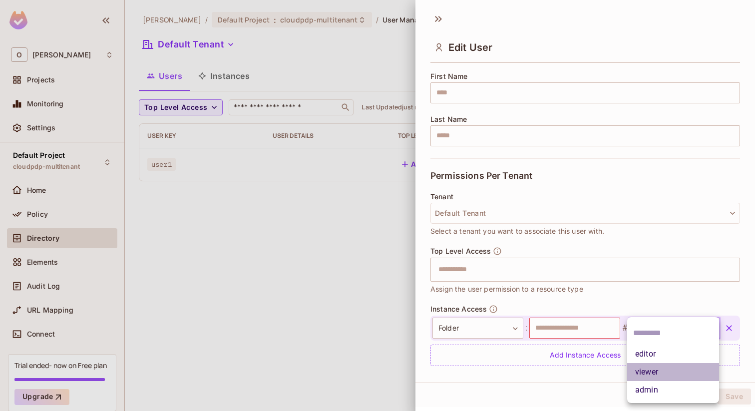
click at [642, 372] on li "viewer" at bounding box center [673, 372] width 92 height 18
type input "******"
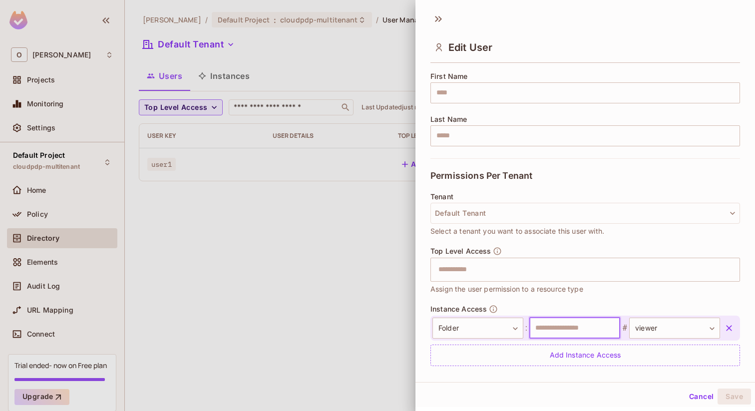
click at [586, 328] on input "text" at bounding box center [574, 328] width 91 height 21
click at [560, 323] on input "*" at bounding box center [574, 328] width 91 height 21
type input "*******"
click at [731, 390] on button "Save" at bounding box center [733, 396] width 33 height 16
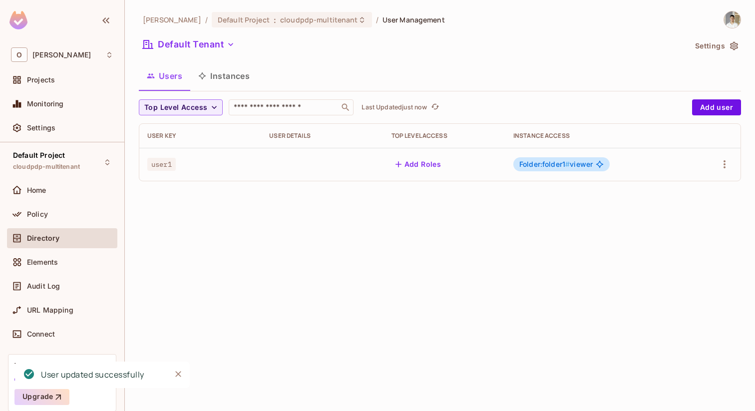
click at [308, 292] on div "Omer Test / Default Project : cloudpdp-multitenant / User Management Default Te…" at bounding box center [440, 205] width 630 height 411
click at [218, 72] on button "Instances" at bounding box center [223, 75] width 67 height 25
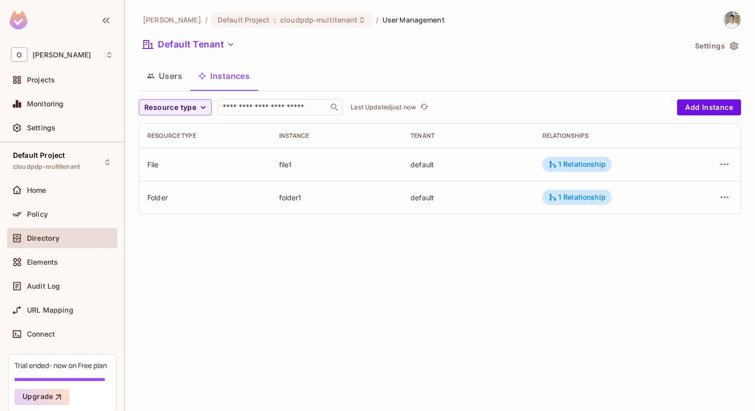
click at [730, 15] on img at bounding box center [732, 19] width 16 height 16
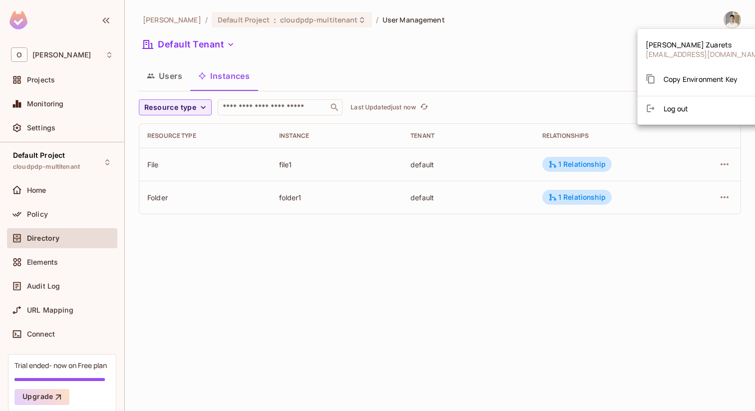
click at [566, 47] on div at bounding box center [377, 205] width 755 height 411
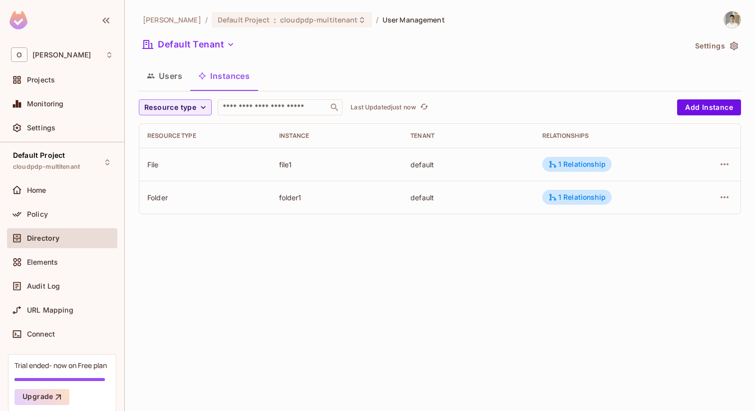
click at [741, 14] on div "[PERSON_NAME] Test / Default Project : cloudpdp-multitenant / User Management D…" at bounding box center [440, 205] width 630 height 411
click at [740, 15] on div at bounding box center [727, 19] width 26 height 17
click at [737, 15] on img at bounding box center [732, 19] width 16 height 16
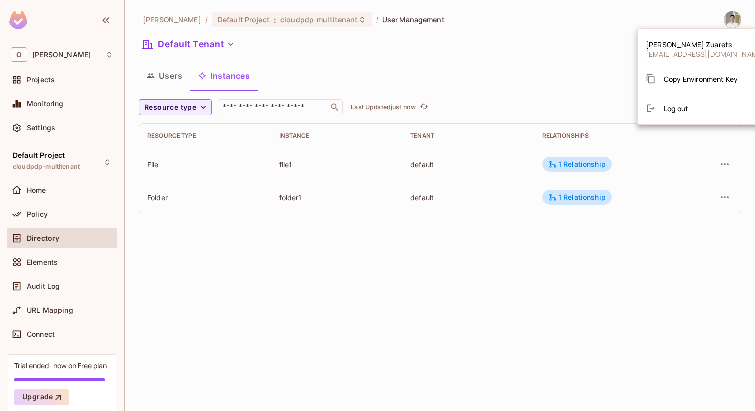
click at [668, 76] on span "Copy Environment Key" at bounding box center [700, 78] width 74 height 9
